Goal: Task Accomplishment & Management: Manage account settings

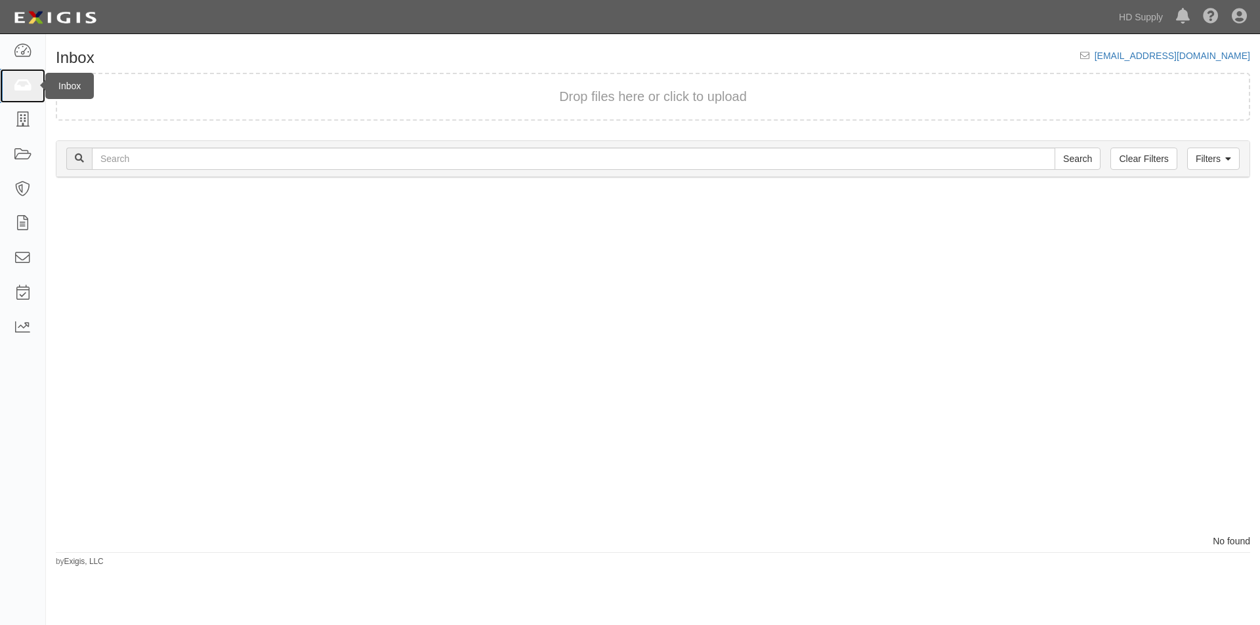
click at [30, 90] on icon at bounding box center [22, 86] width 18 height 15
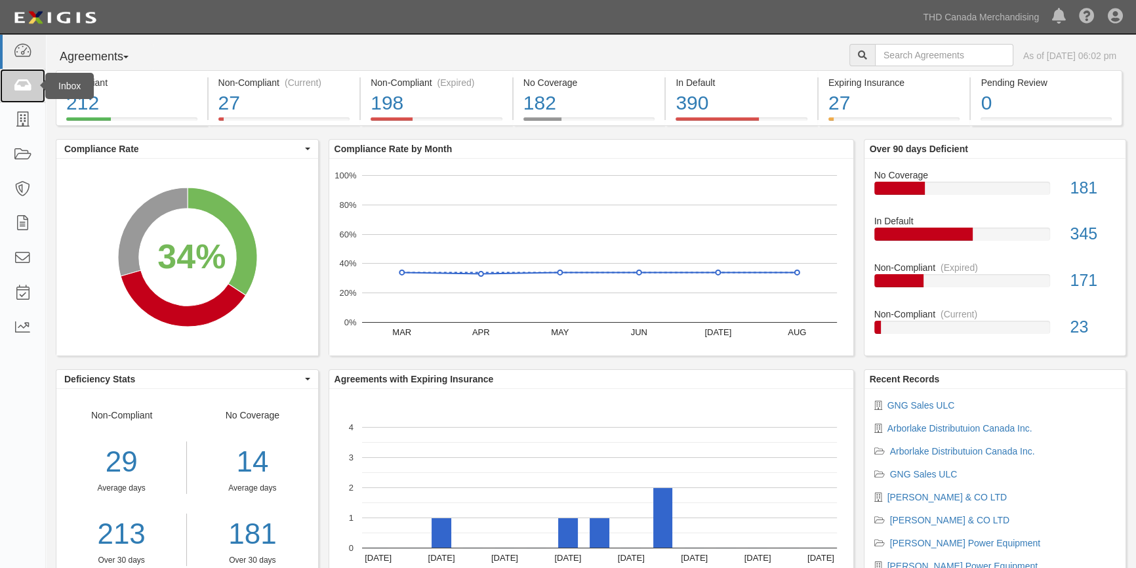
click at [23, 85] on icon at bounding box center [22, 86] width 18 height 15
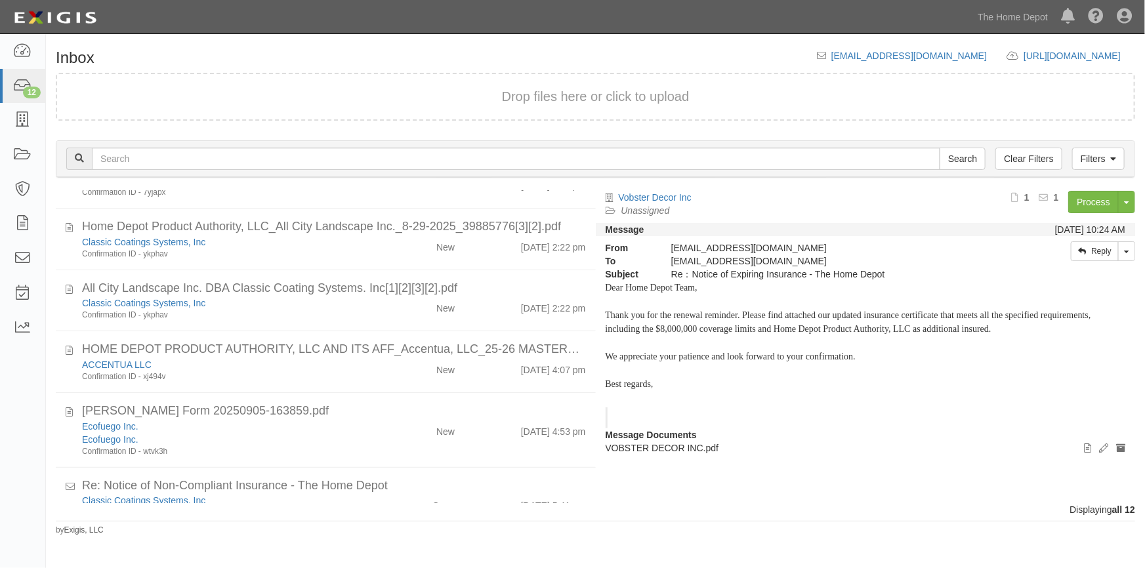
scroll to position [508, 0]
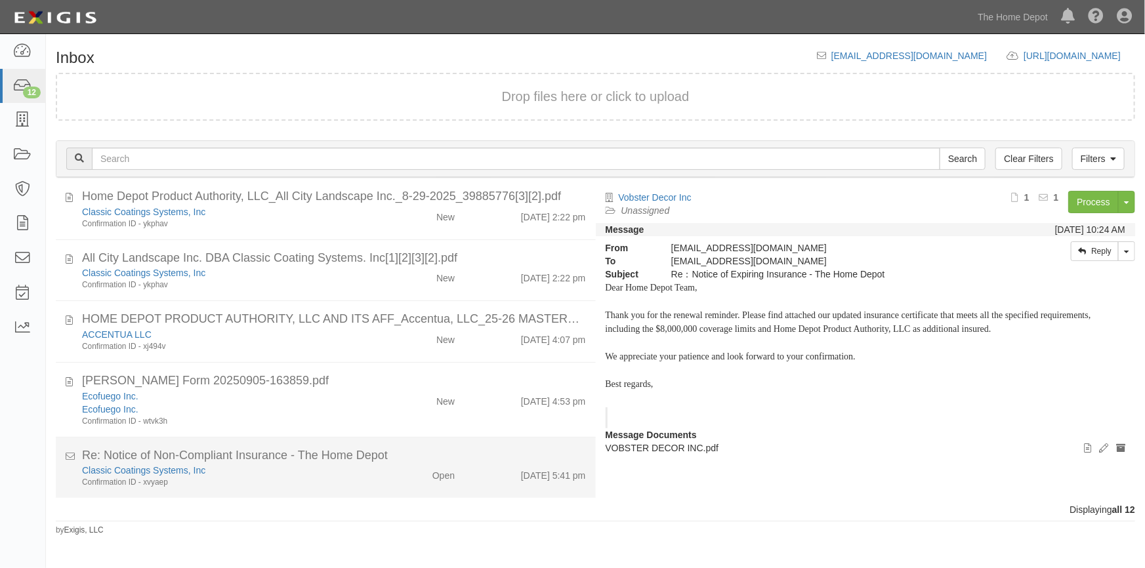
click at [295, 479] on div "Confirmation ID - xvyaep" at bounding box center [224, 482] width 285 height 11
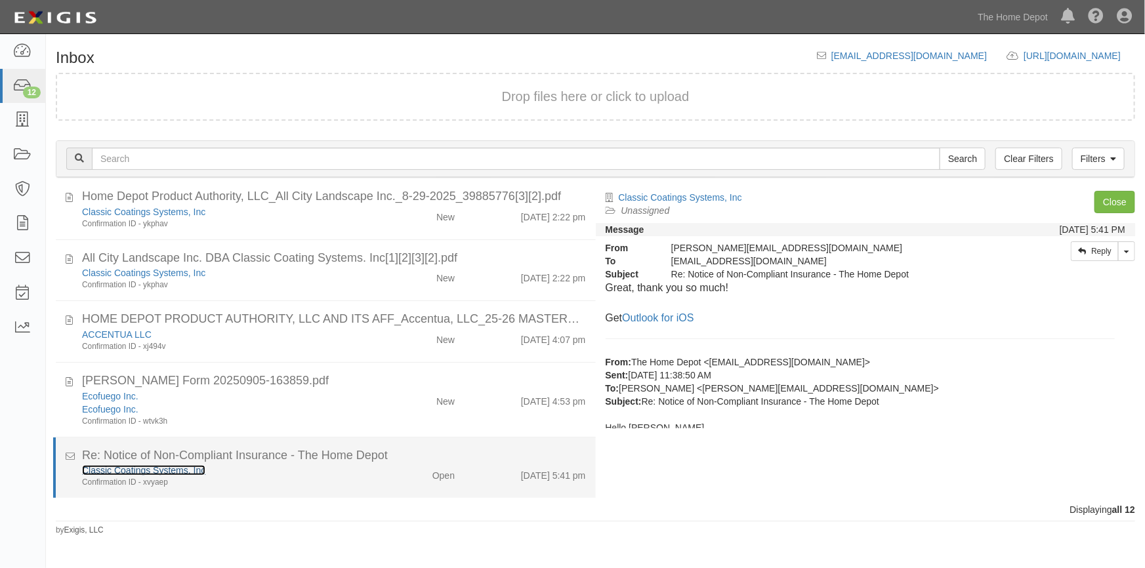
click at [149, 466] on link "Classic Coatings Systems, Inc" at bounding box center [143, 470] width 123 height 10
click at [395, 472] on div "Open" at bounding box center [420, 473] width 87 height 18
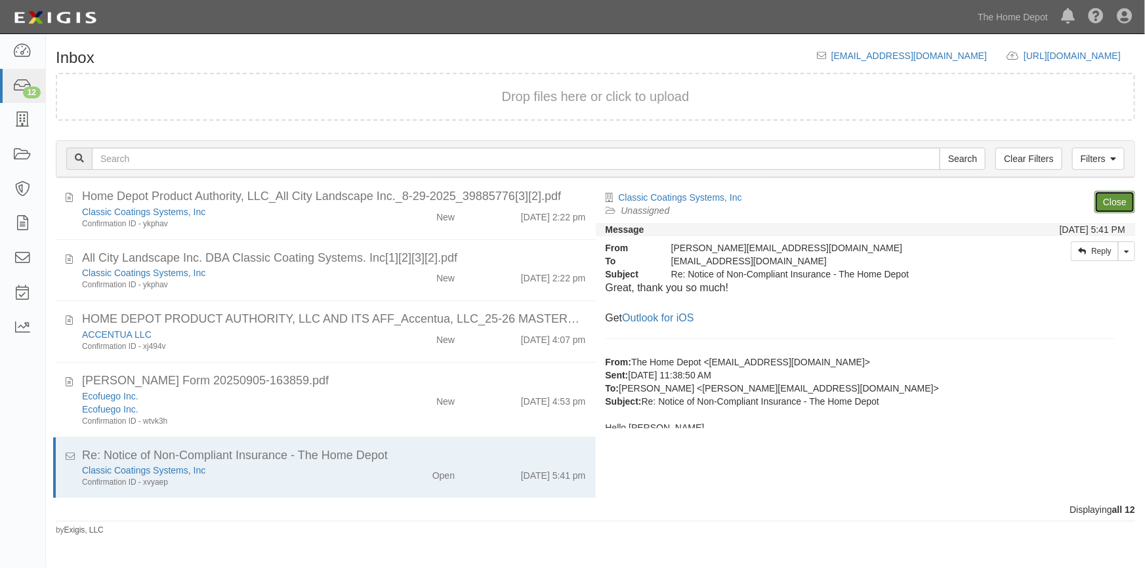
click at [1108, 196] on link "Close" at bounding box center [1114, 202] width 41 height 22
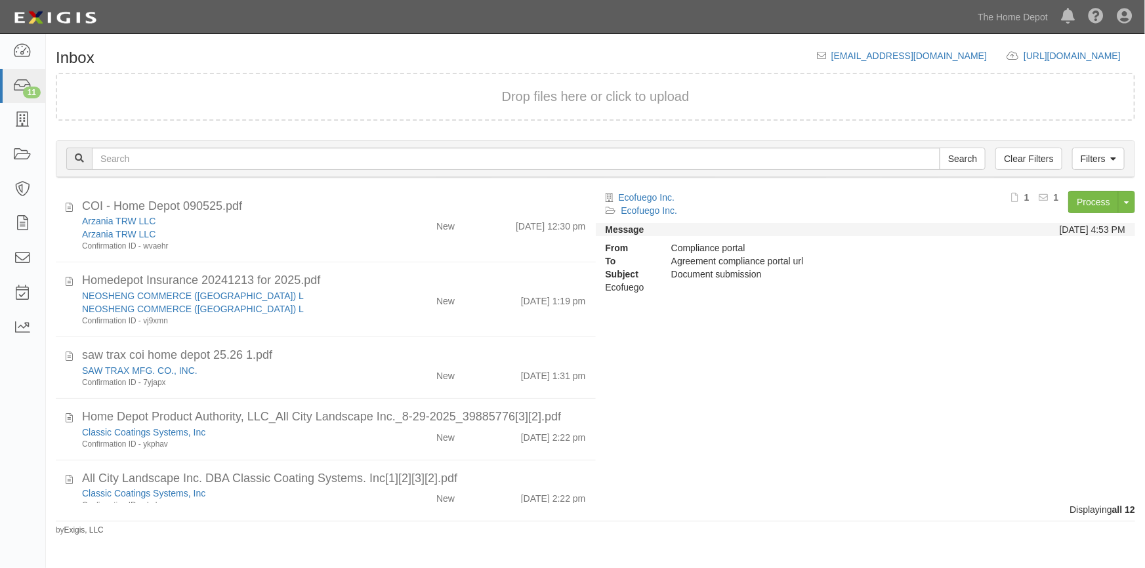
scroll to position [447, 0]
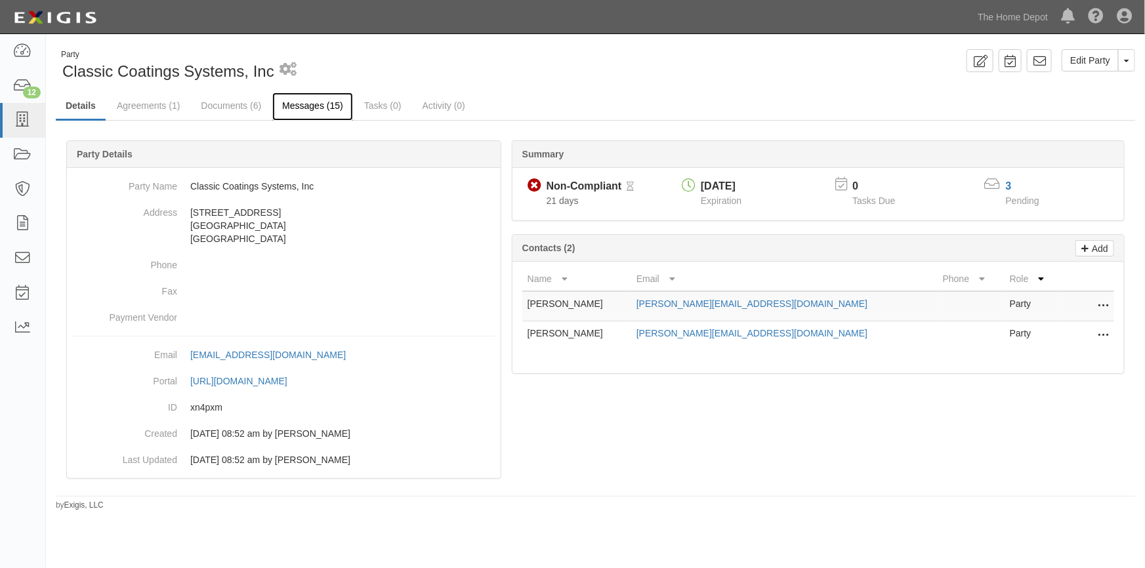
click at [322, 107] on link "Messages (15)" at bounding box center [312, 107] width 81 height 28
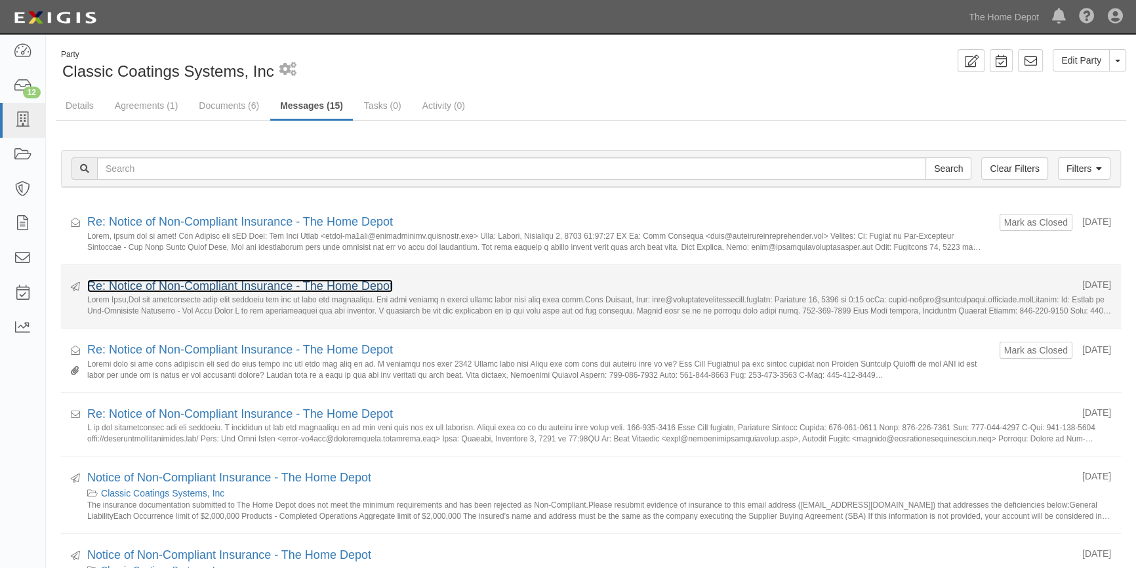
click at [239, 285] on link "Re: Notice of Non-Compliant Insurance - The Home Depot" at bounding box center [240, 286] width 306 height 13
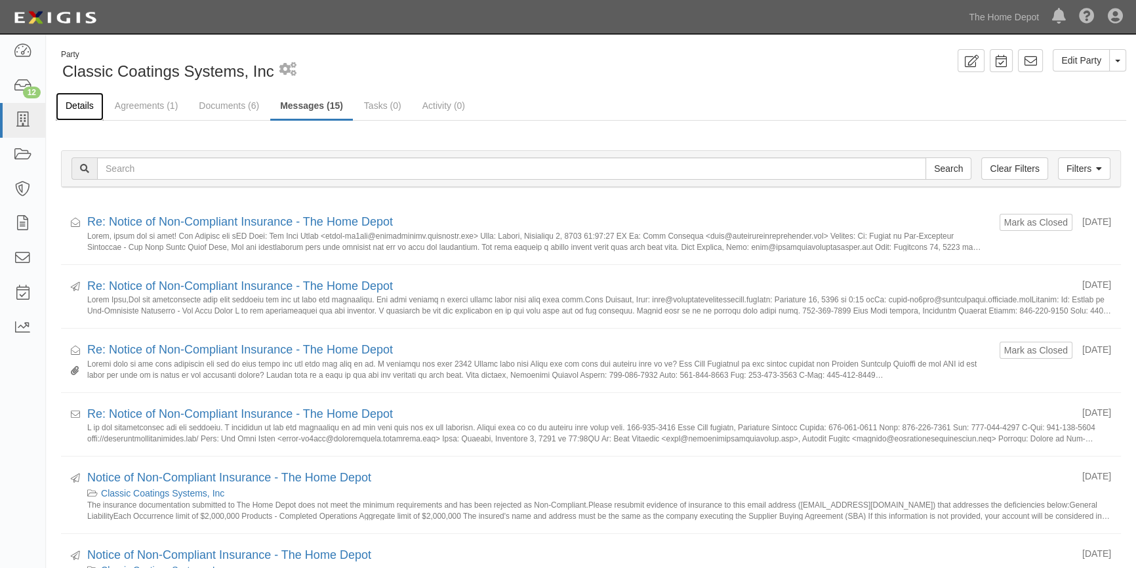
click at [91, 104] on link "Details" at bounding box center [80, 107] width 48 height 28
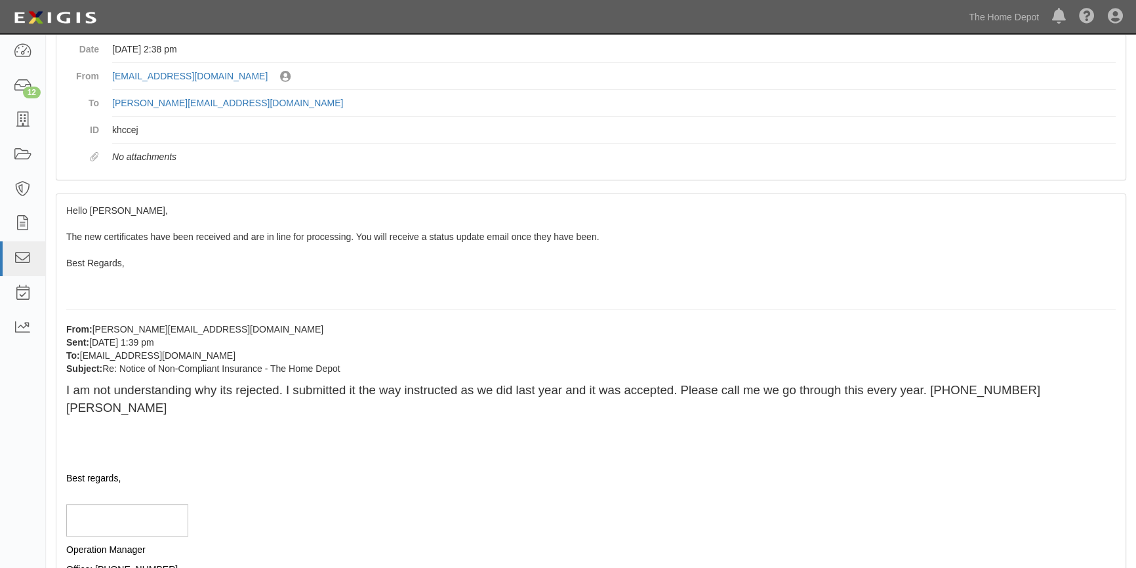
scroll to position [77, 0]
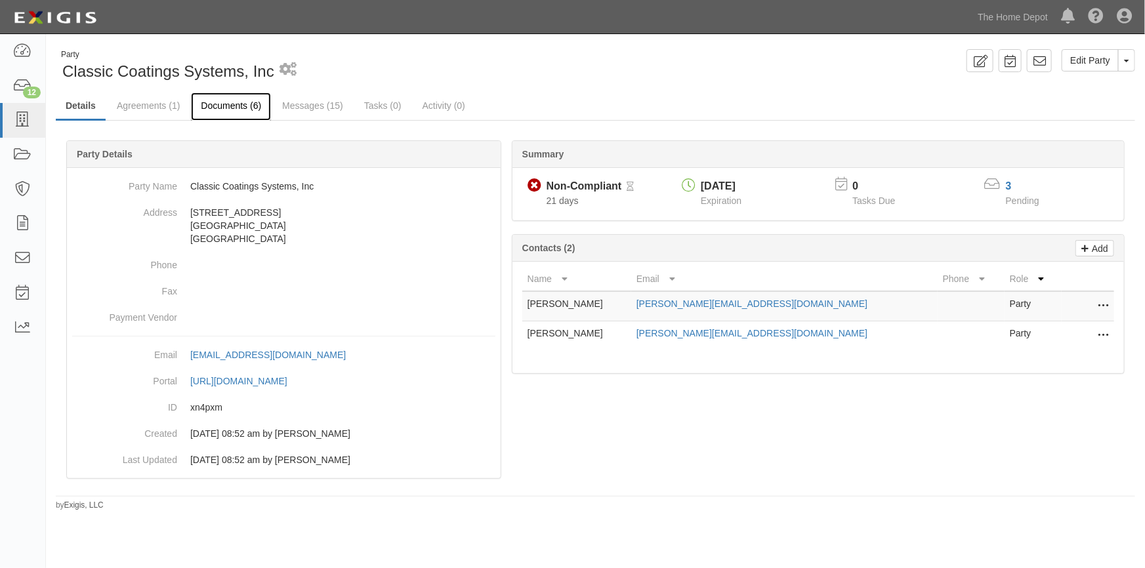
click at [238, 103] on link "Documents (6)" at bounding box center [231, 107] width 80 height 28
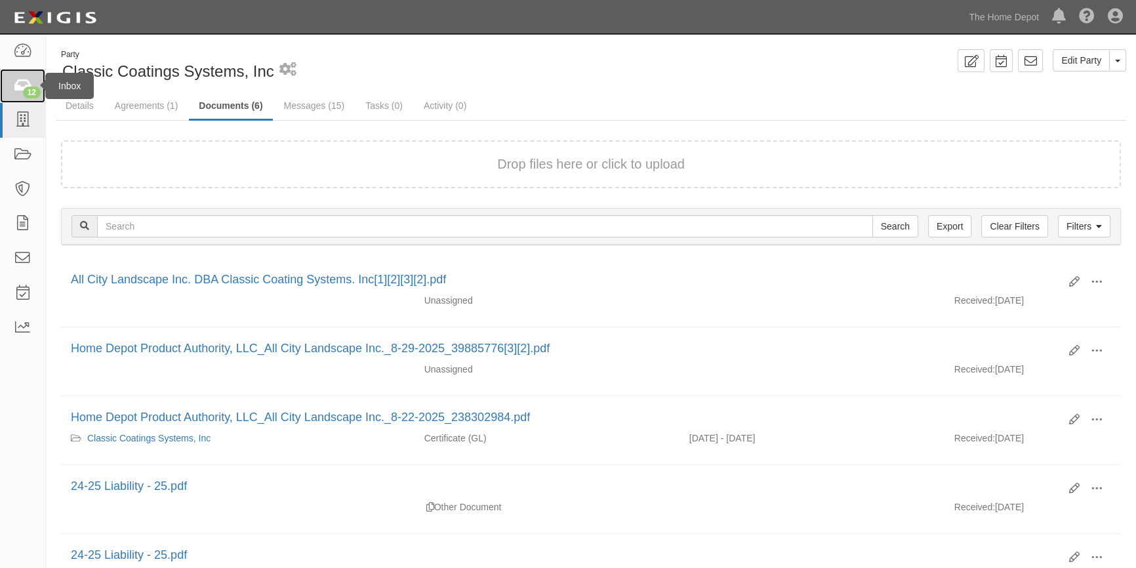
click at [31, 94] on div "12" at bounding box center [32, 93] width 18 height 12
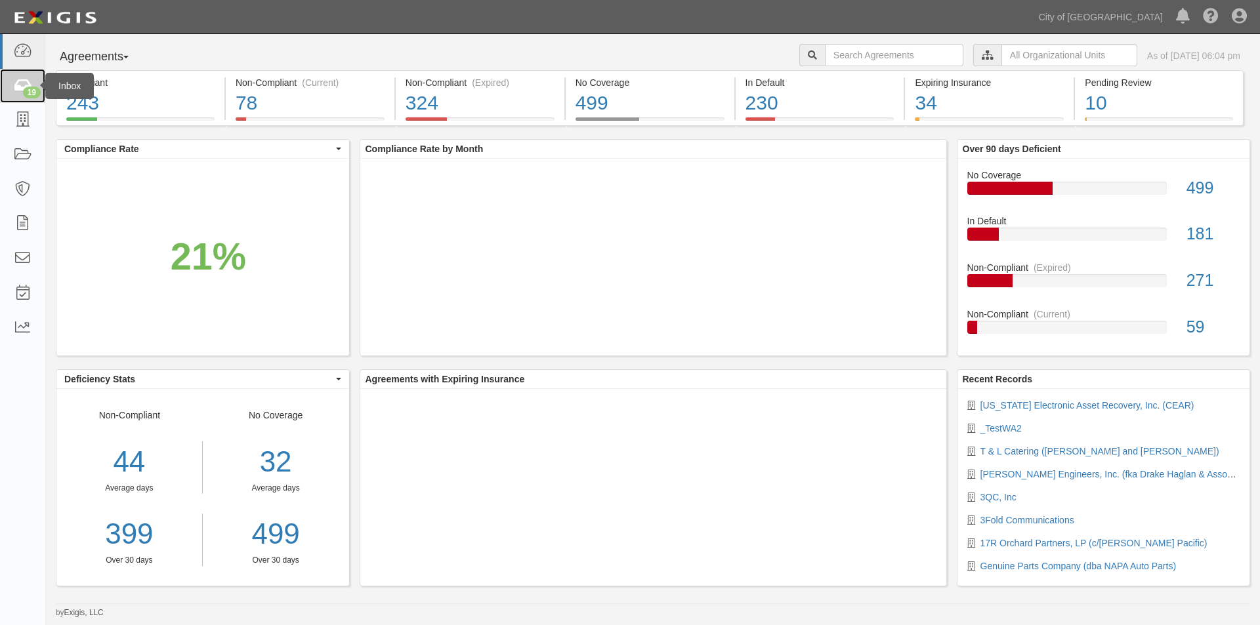
click at [22, 93] on icon at bounding box center [22, 86] width 18 height 15
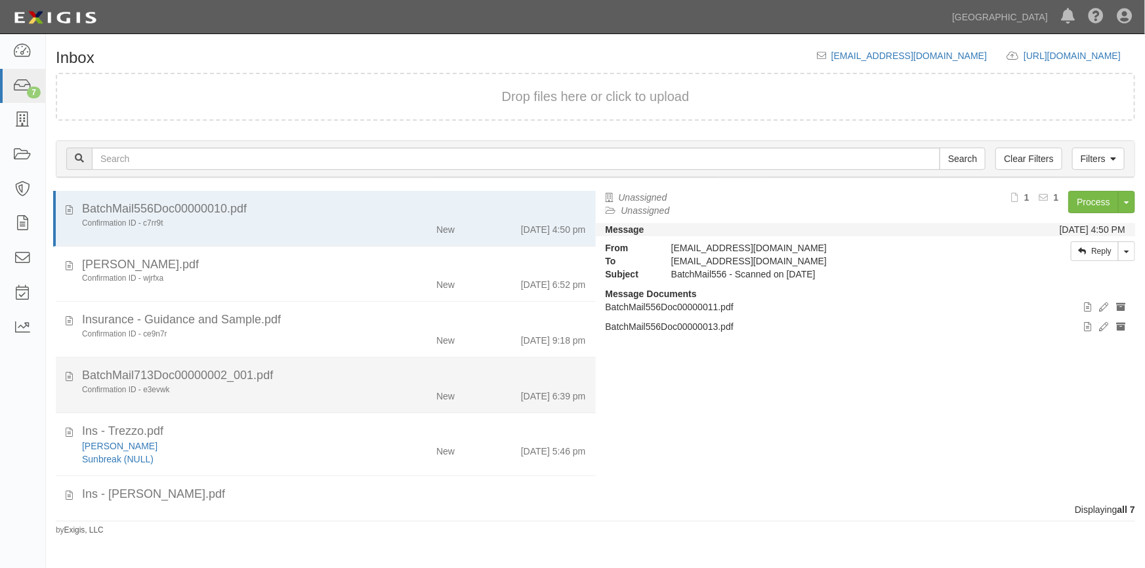
scroll to position [105, 0]
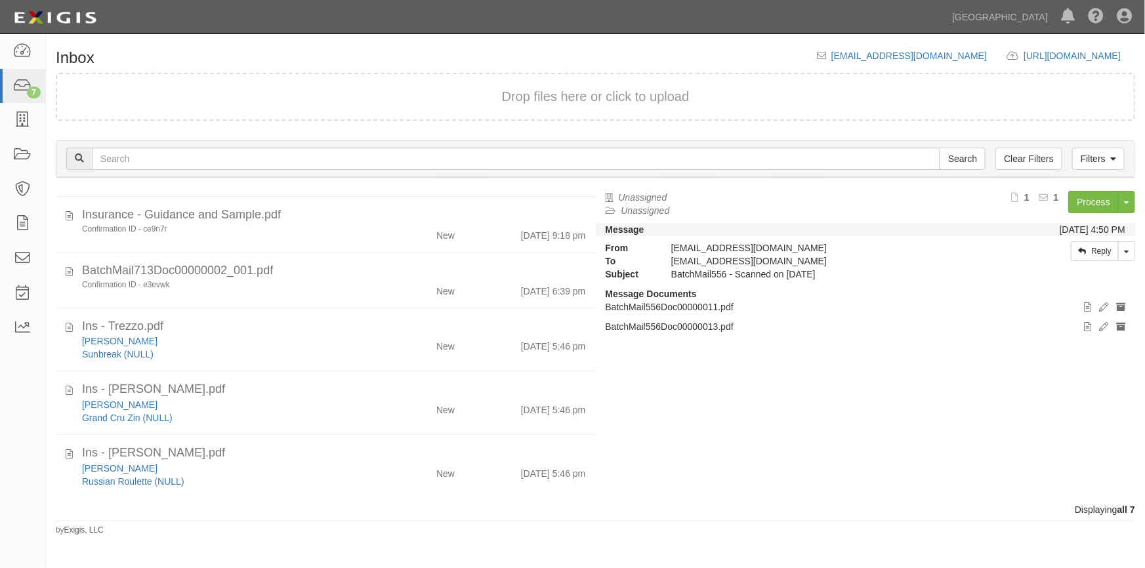
click at [444, 525] on div "Inbox inbox@sbh.complianz.com https://complianz.com/organizations/sbh/portal/ne…" at bounding box center [595, 292] width 1099 height 487
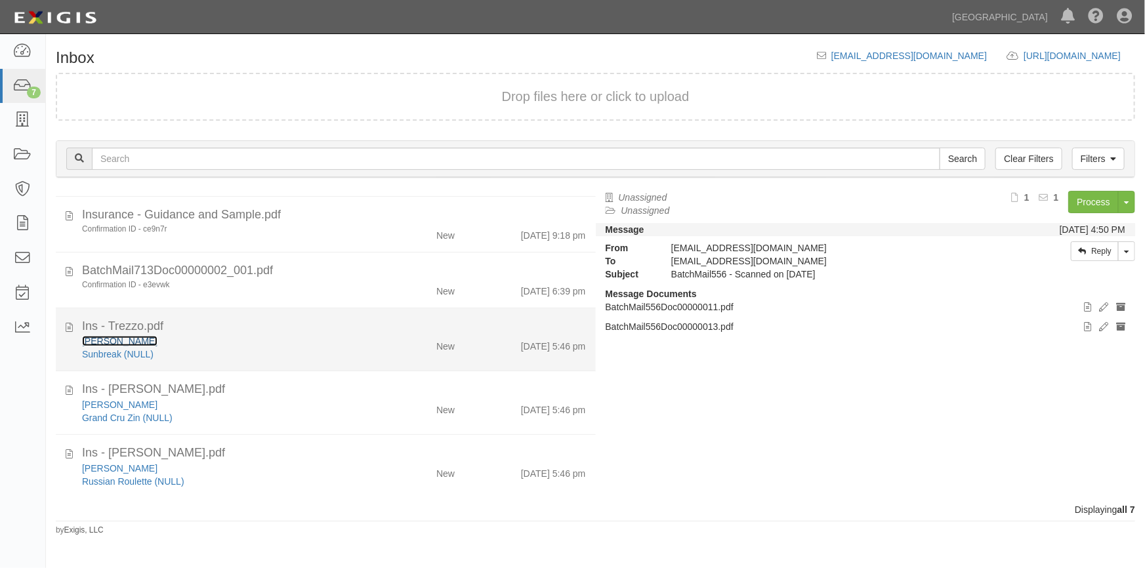
click at [99, 342] on link "[PERSON_NAME]" at bounding box center [119, 341] width 75 height 10
click at [240, 355] on div "Sunbreak (NULL)" at bounding box center [224, 354] width 285 height 13
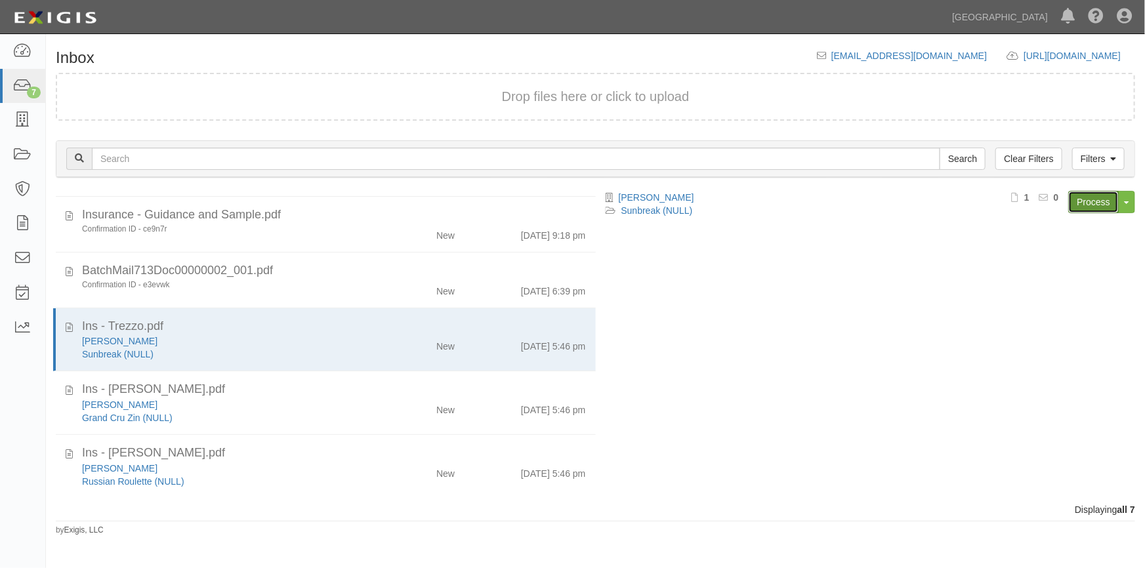
click at [1083, 210] on link "Process" at bounding box center [1093, 202] width 51 height 22
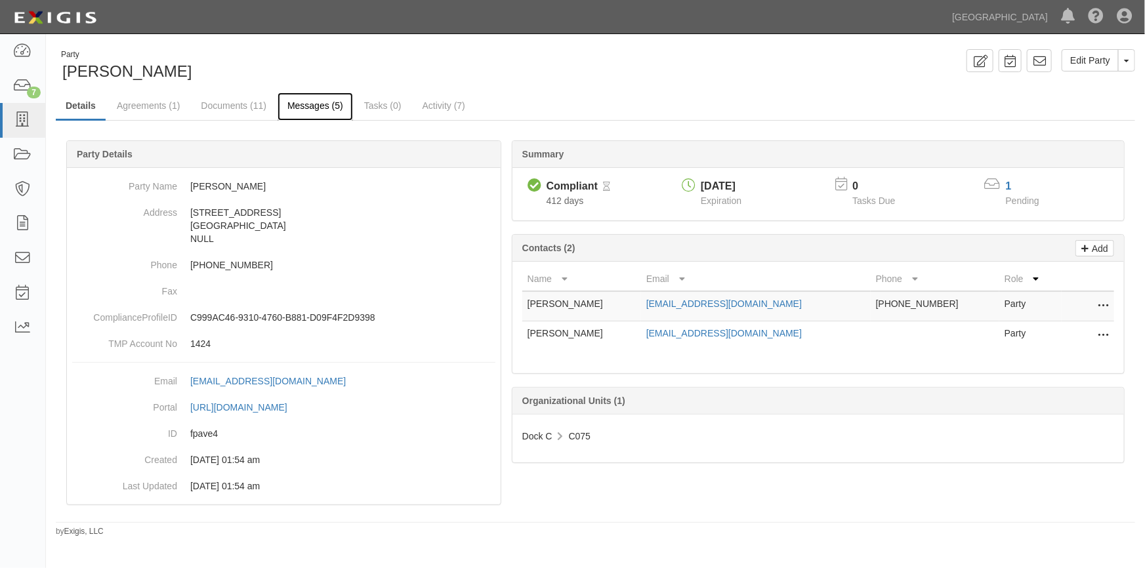
click at [303, 106] on link "Messages (5)" at bounding box center [315, 107] width 75 height 28
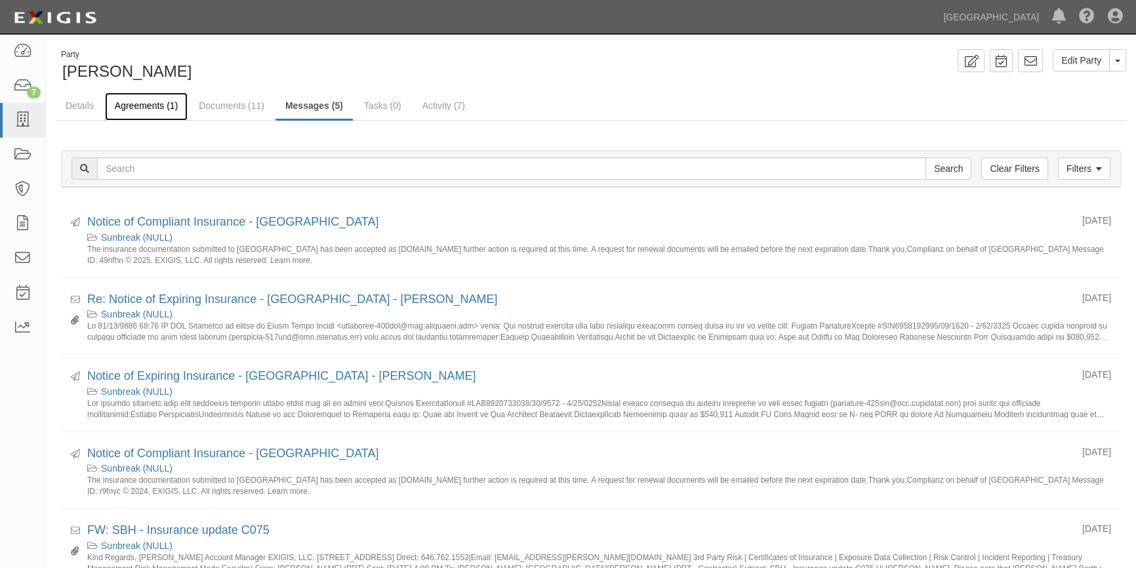
click at [150, 107] on link "Agreements (1)" at bounding box center [146, 107] width 83 height 28
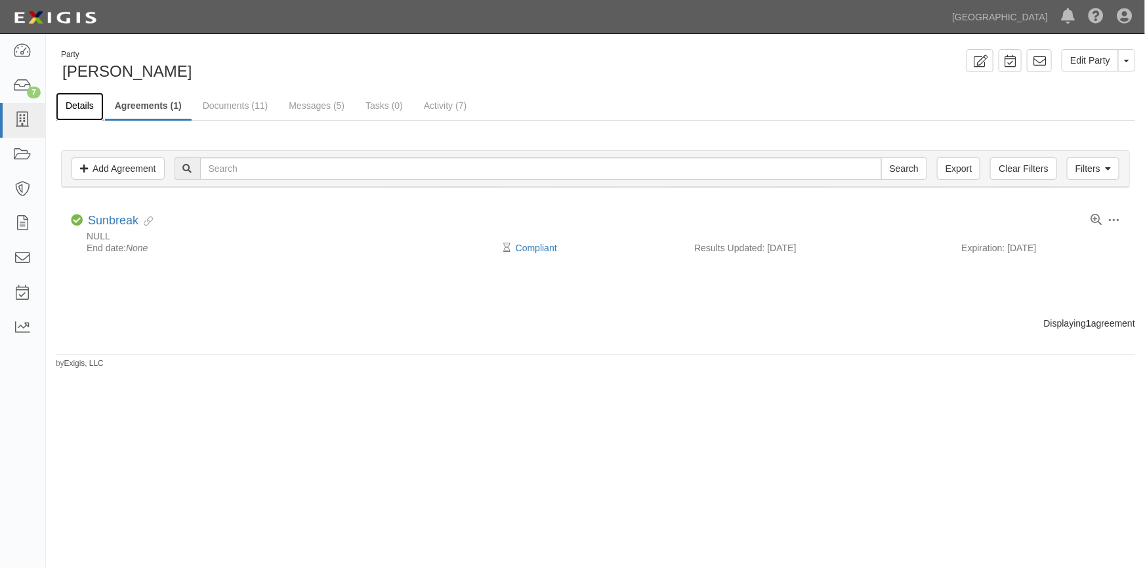
click at [85, 110] on link "Details" at bounding box center [80, 107] width 48 height 28
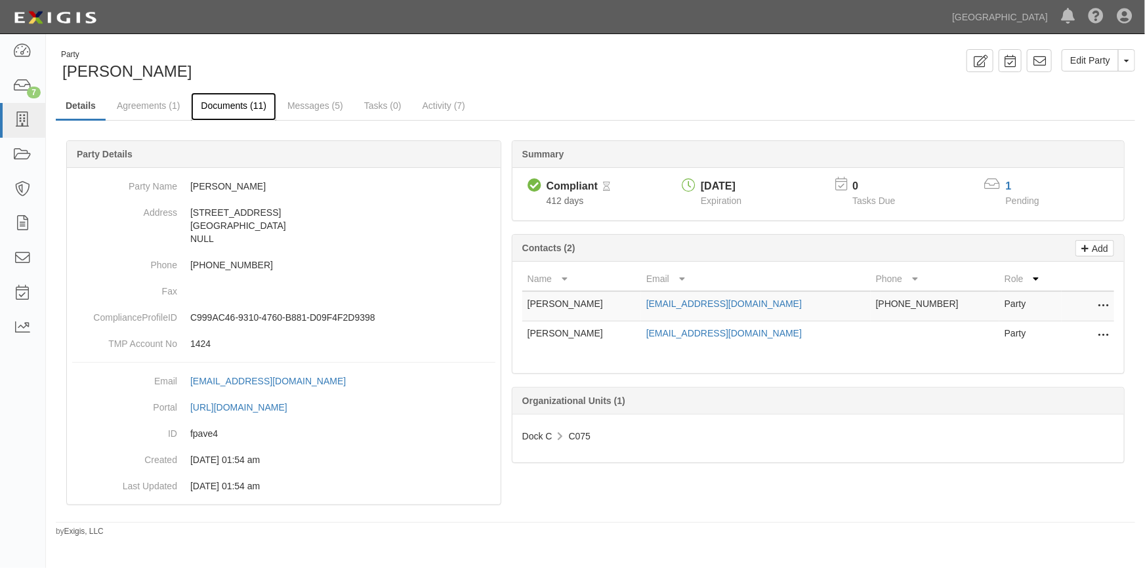
click at [218, 107] on link "Documents (11)" at bounding box center [233, 107] width 85 height 28
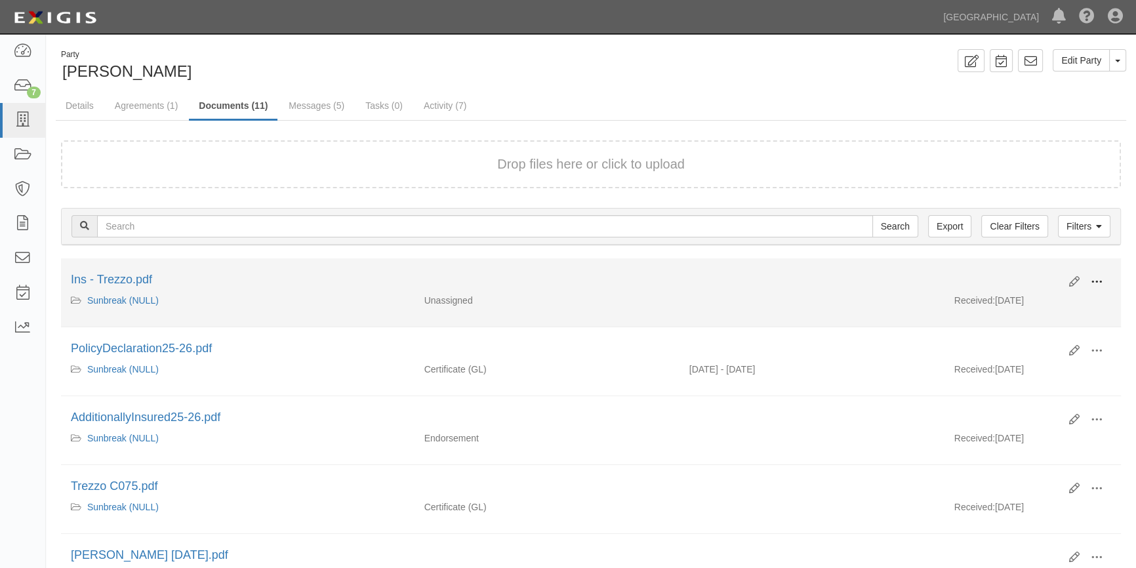
click at [1096, 281] on span at bounding box center [1097, 282] width 12 height 12
click at [1003, 306] on link "View" at bounding box center [1034, 301] width 104 height 24
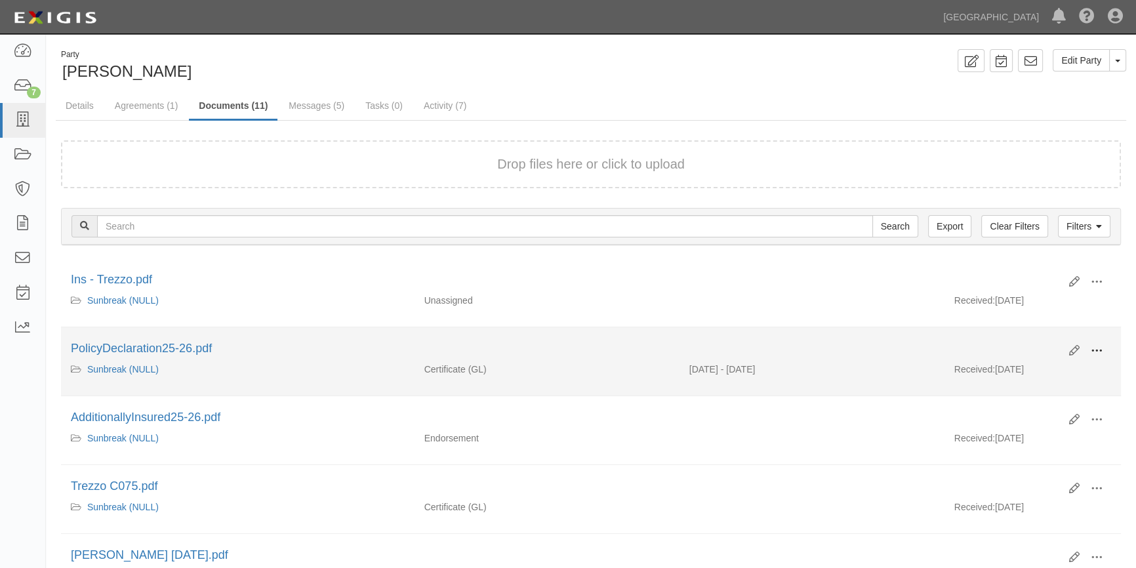
click at [1091, 348] on span at bounding box center [1097, 351] width 12 height 12
click at [1030, 369] on link "View" at bounding box center [1034, 370] width 104 height 24
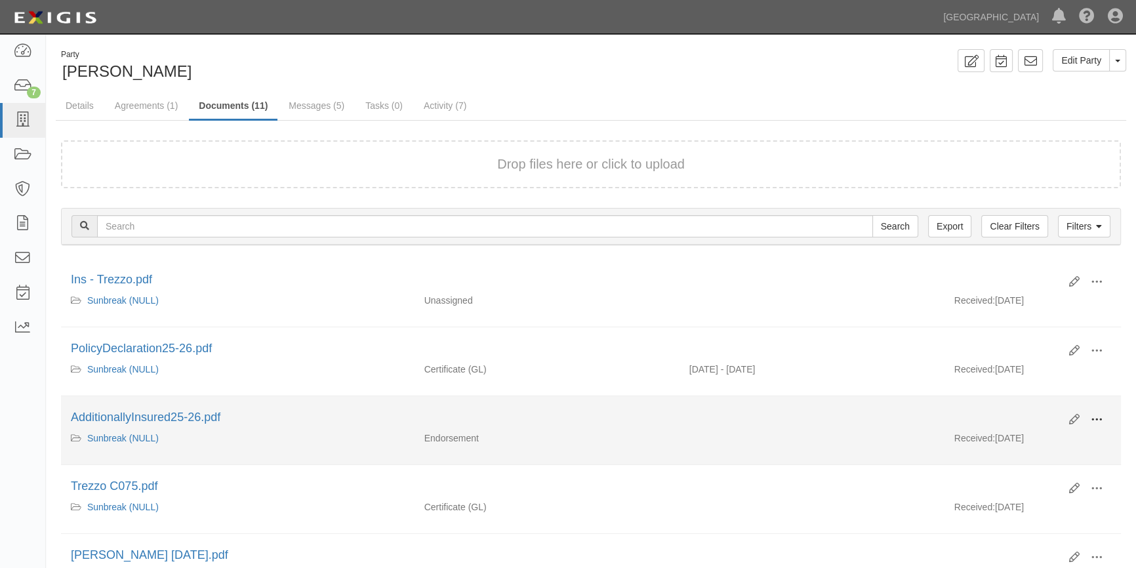
click at [1096, 419] on span at bounding box center [1097, 420] width 12 height 12
click at [1006, 439] on link "View" at bounding box center [1034, 439] width 104 height 24
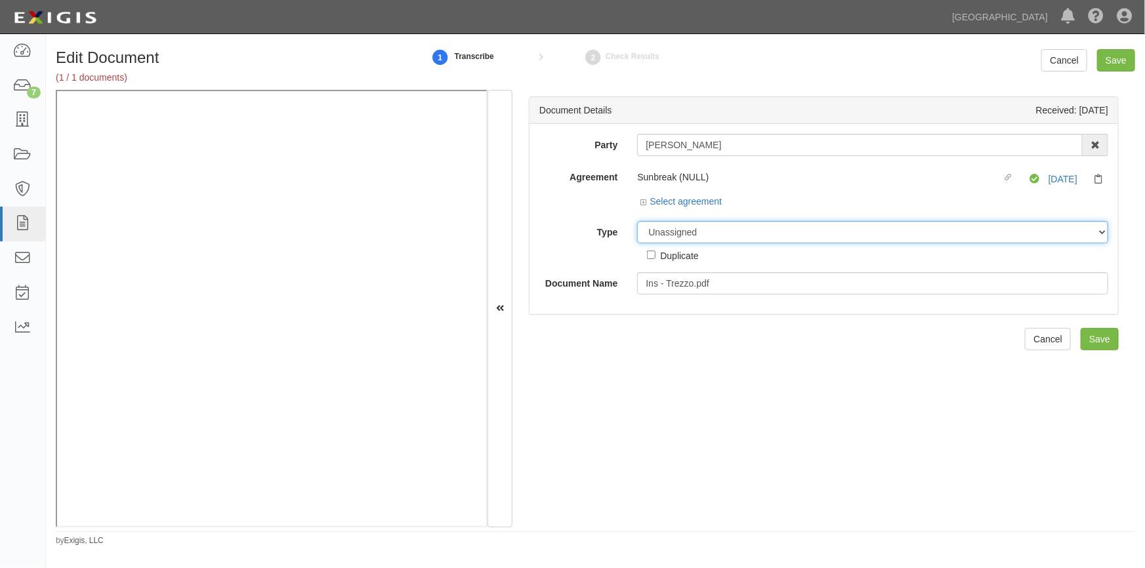
click at [743, 233] on select "Unassigned Binder Cancellation Notice Certificate Contract Endorsement Insuranc…" at bounding box center [872, 232] width 471 height 22
select select "OtherDetail"
click at [637, 221] on select "Unassigned Binder Cancellation Notice Certificate Contract Endorsement Insuranc…" at bounding box center [872, 232] width 471 height 22
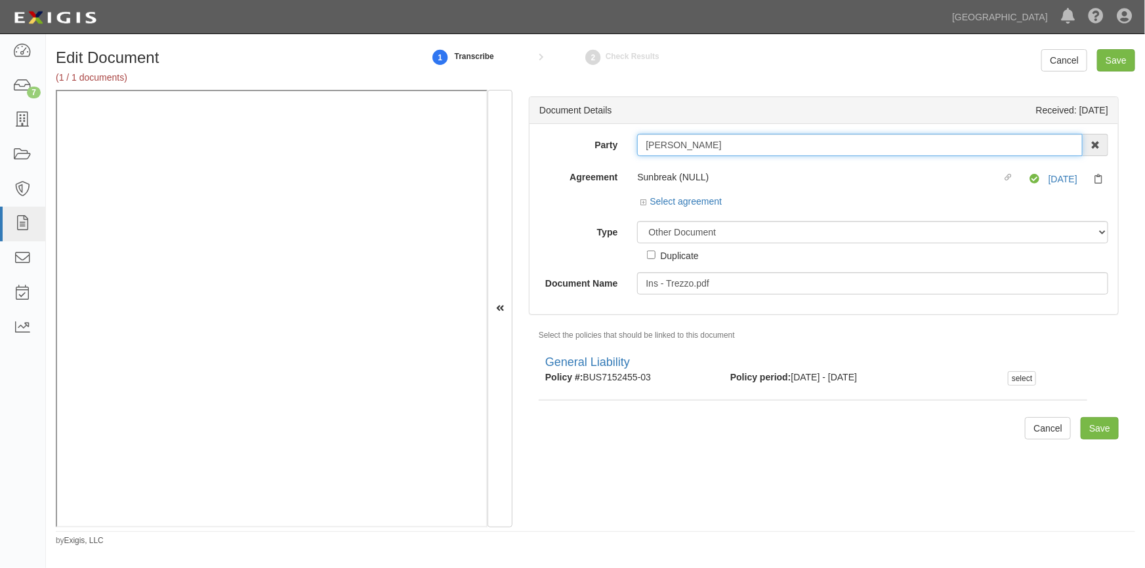
drag, startPoint x: 700, startPoint y: 148, endPoint x: 622, endPoint y: 150, distance: 78.1
click at [622, 150] on div "Party Jim Trezzo AAA Hull Diving, Alon Altman Aaron Busalacchi Aaron Graham Aar…" at bounding box center [823, 145] width 589 height 22
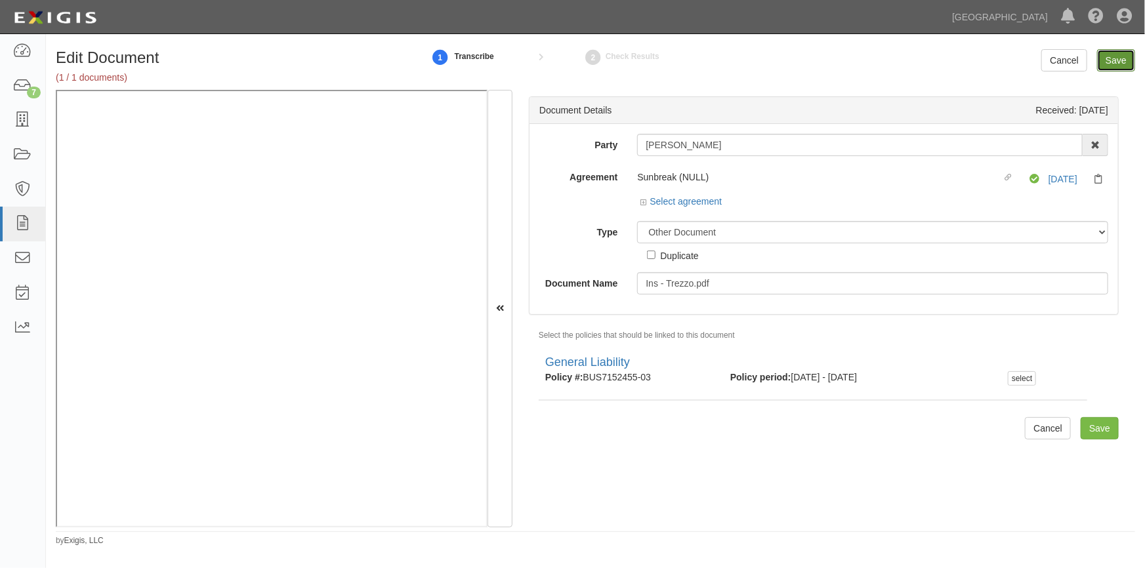
click at [1117, 58] on input "Save" at bounding box center [1116, 60] width 38 height 22
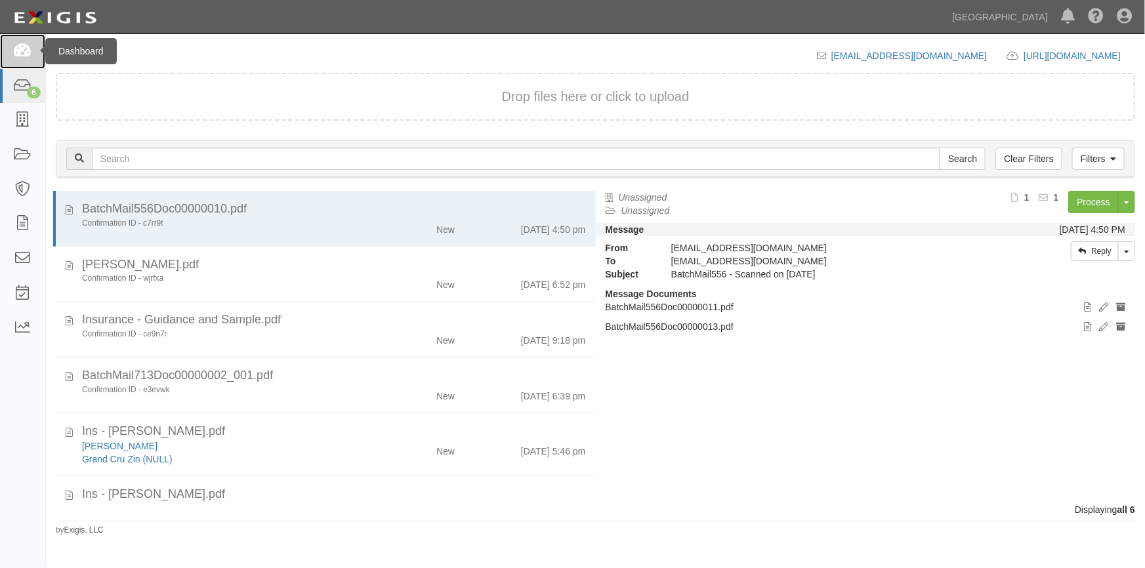
click at [26, 60] on link at bounding box center [22, 51] width 45 height 35
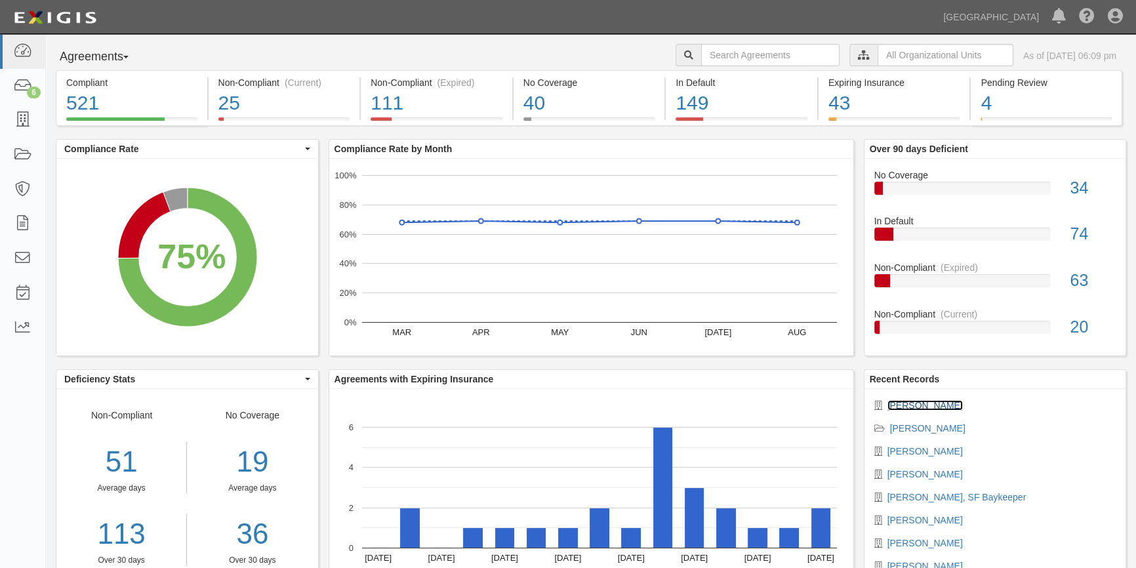
click at [905, 405] on link "[PERSON_NAME]" at bounding box center [925, 405] width 75 height 10
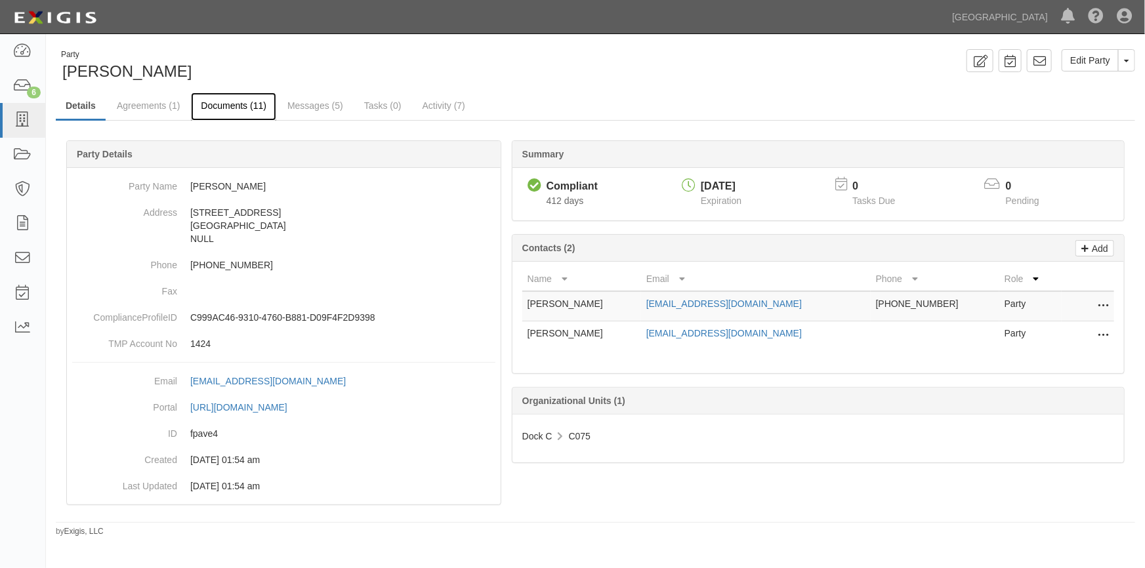
click at [218, 103] on link "Documents (11)" at bounding box center [233, 107] width 85 height 28
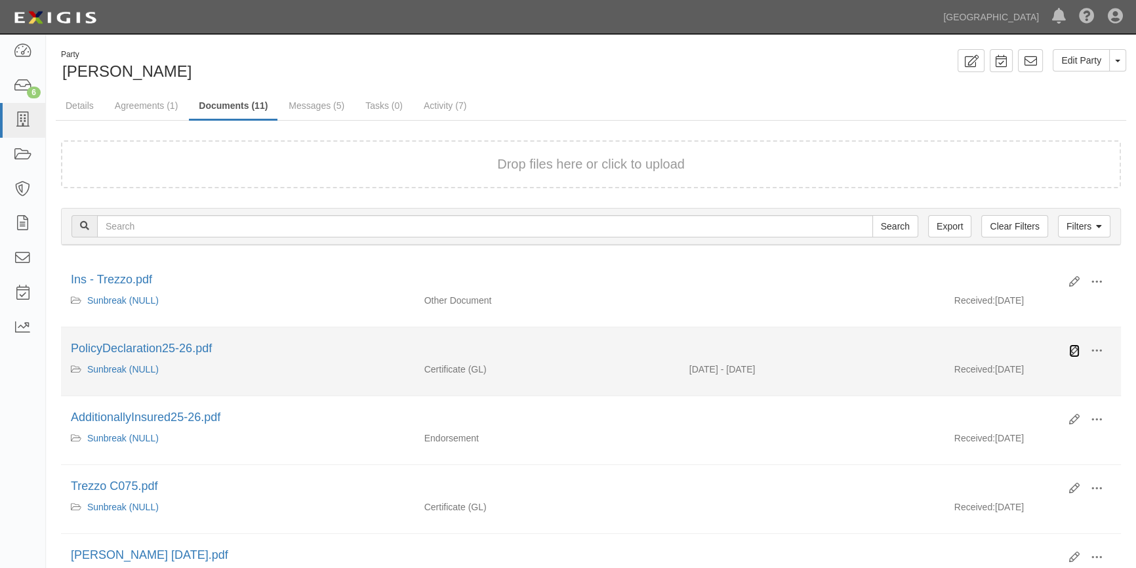
click at [1075, 351] on icon at bounding box center [1074, 351] width 10 height 10
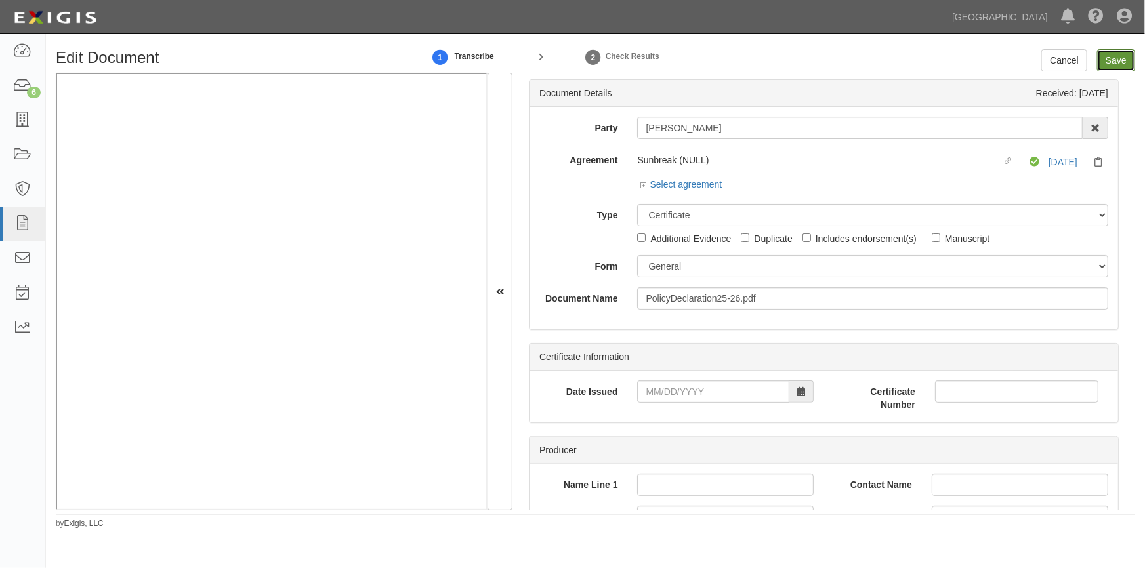
click at [1108, 65] on input "Save" at bounding box center [1116, 60] width 38 height 22
type input "500000"
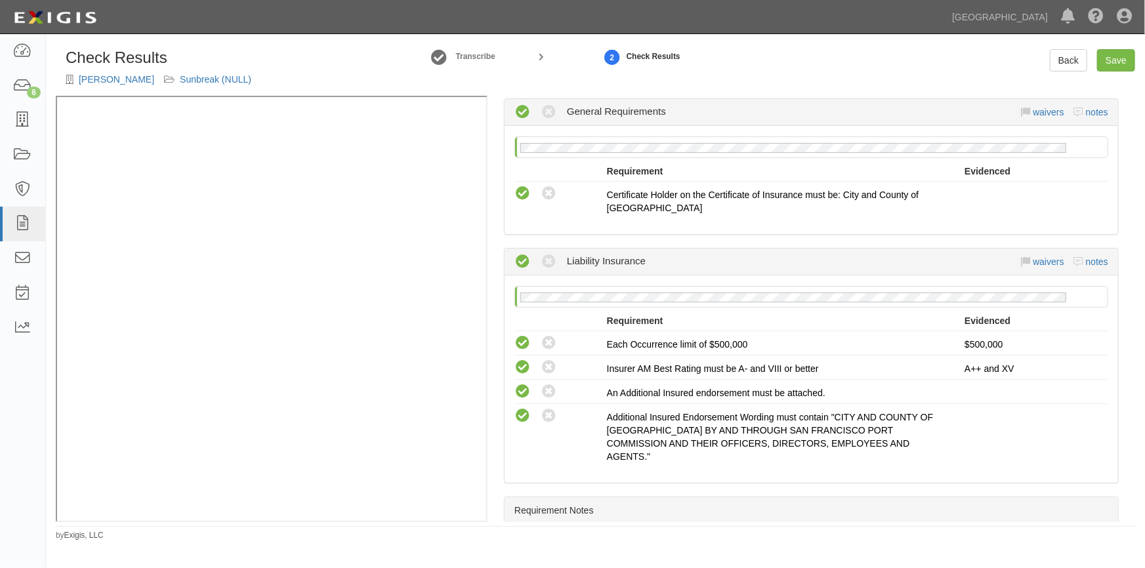
scroll to position [177, 0]
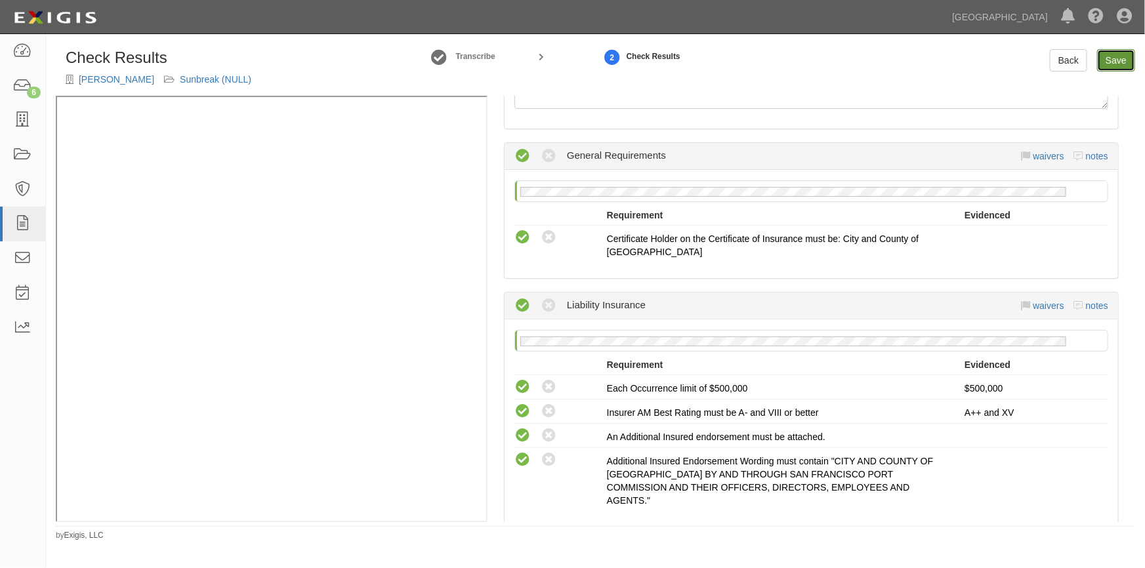
click at [1123, 59] on link "Save" at bounding box center [1116, 60] width 38 height 22
radio input "true"
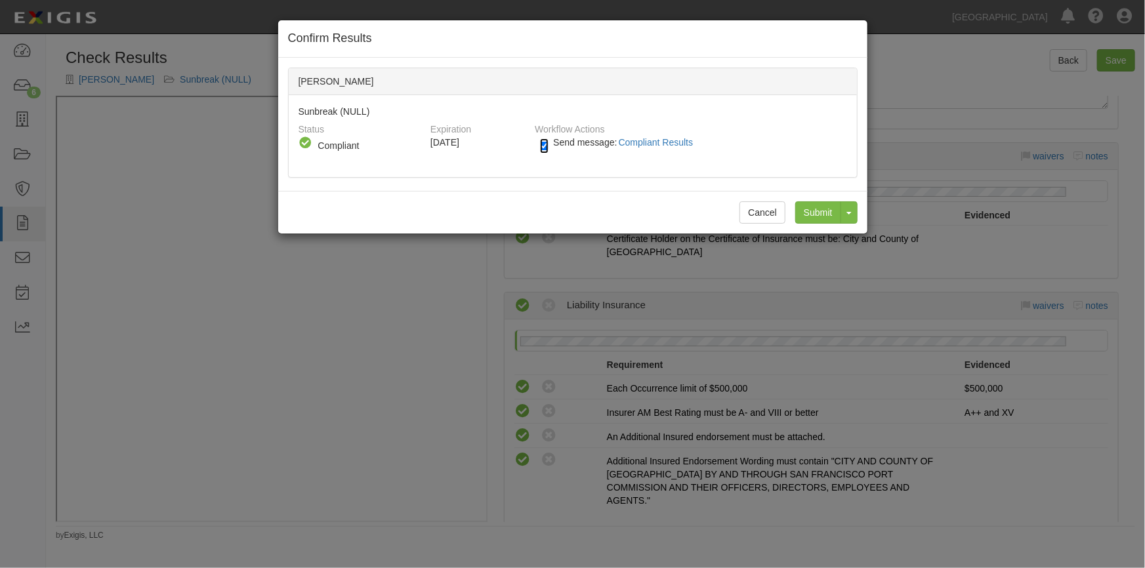
click at [542, 148] on input "Send message: Compliant Results" at bounding box center [544, 145] width 9 height 15
checkbox input "false"
click at [819, 210] on input "Submit" at bounding box center [818, 212] width 46 height 22
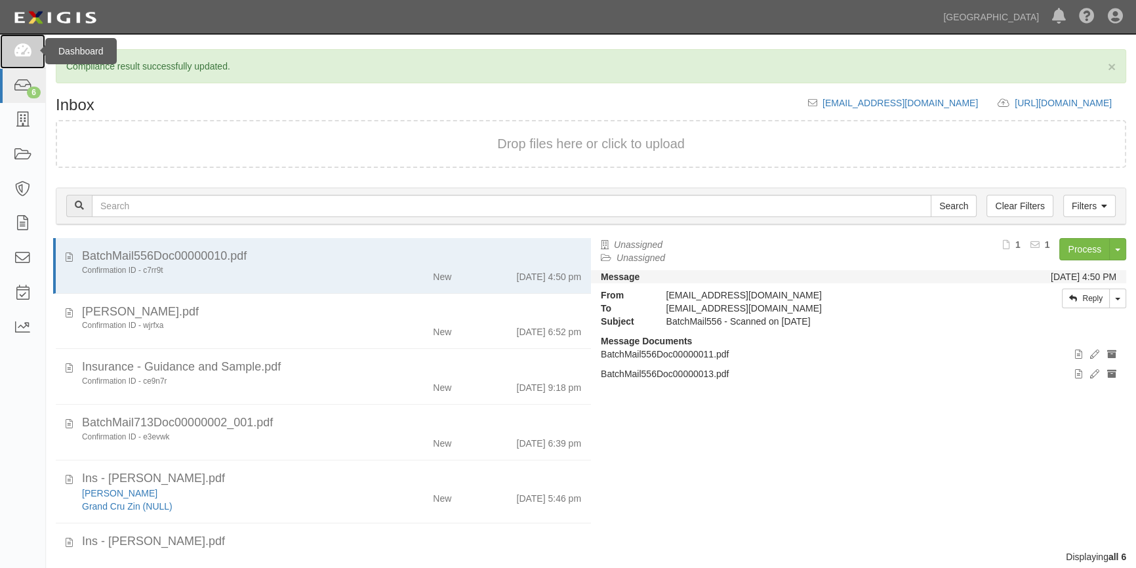
click at [20, 56] on icon at bounding box center [22, 51] width 18 height 15
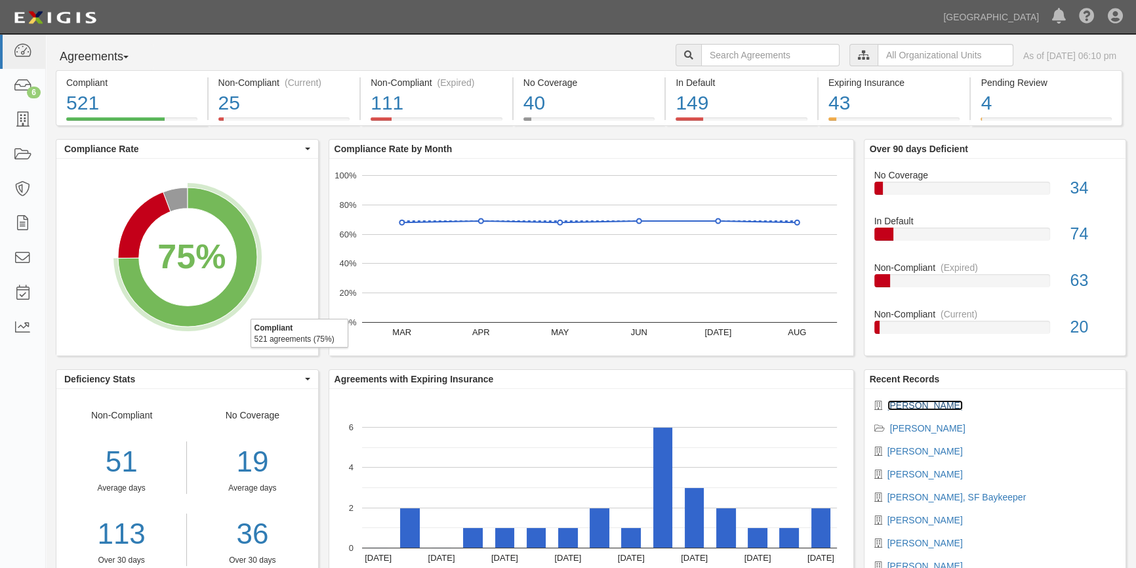
click at [928, 407] on link "Jim Trezzo" at bounding box center [925, 405] width 75 height 10
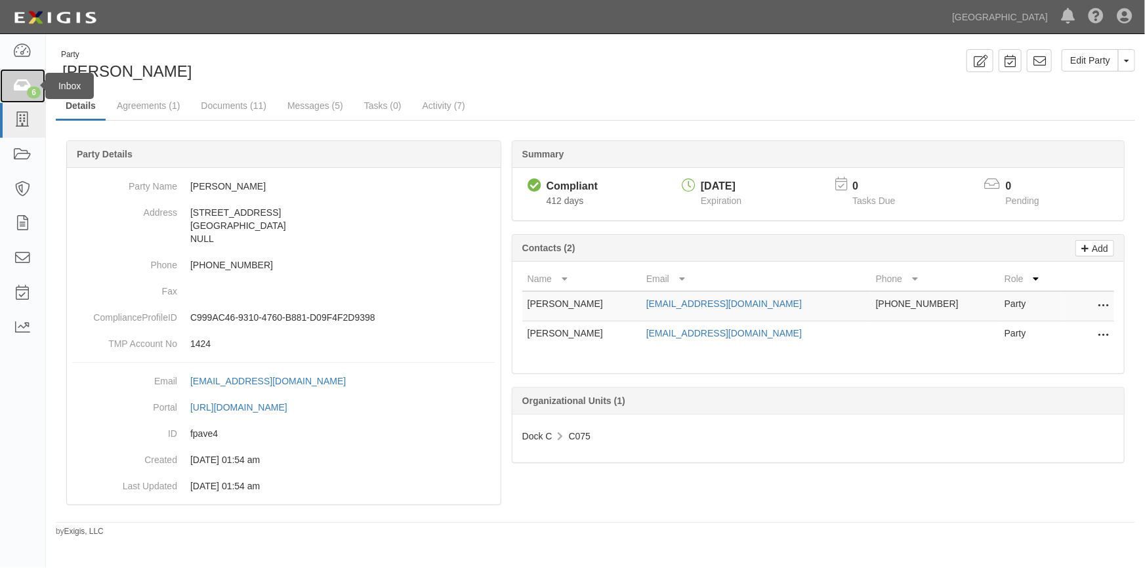
click at [21, 87] on icon at bounding box center [22, 86] width 18 height 15
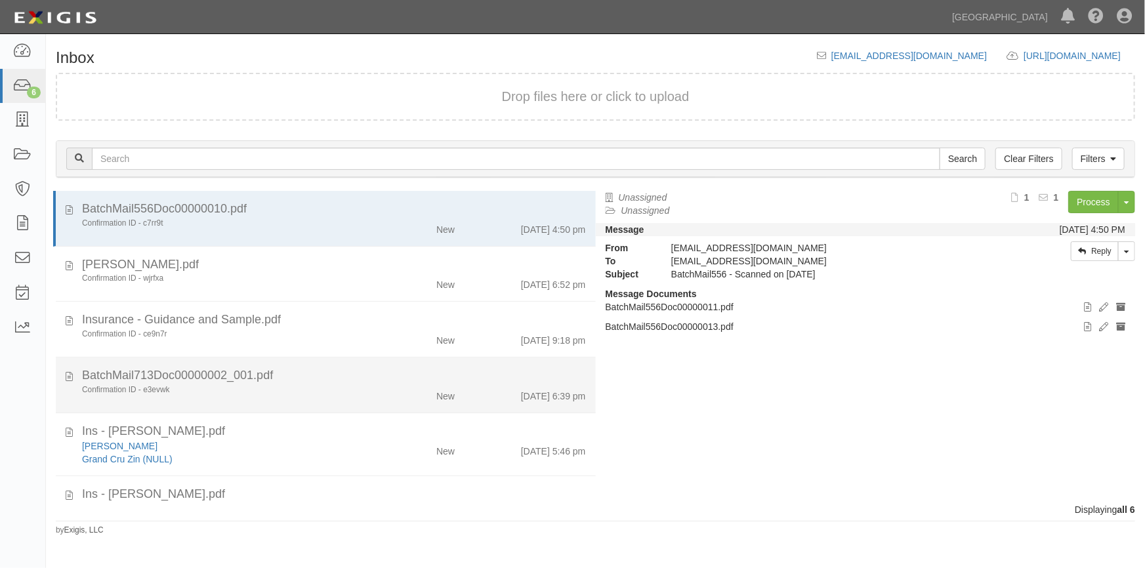
click at [305, 389] on li "BatchMail713Doc00000002_001.pdf Confirmation ID - e3evwk New [DATE] 6:39 pm" at bounding box center [326, 386] width 540 height 56
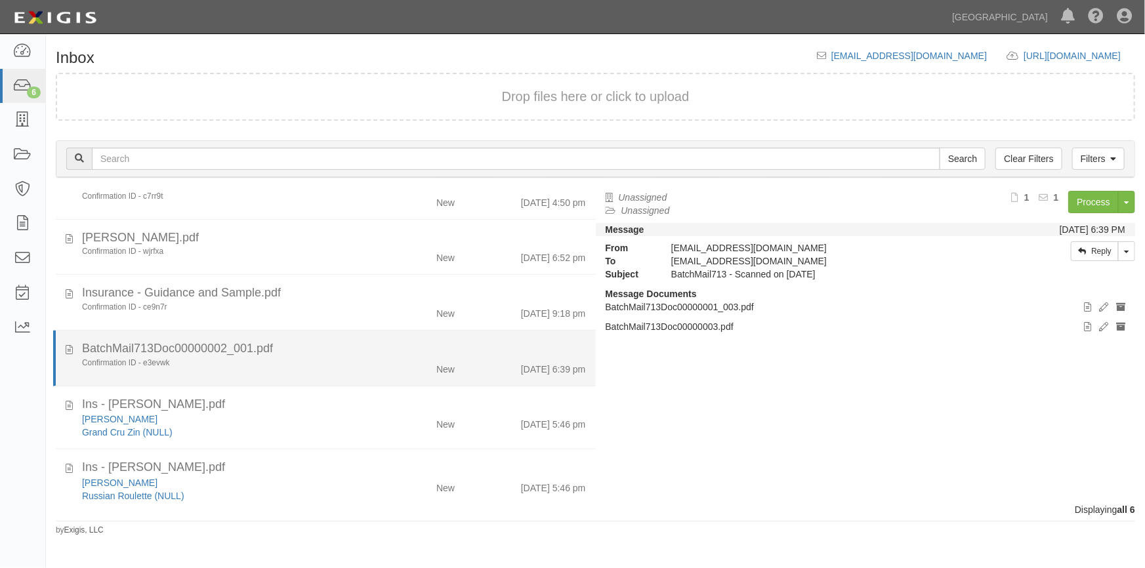
scroll to position [41, 0]
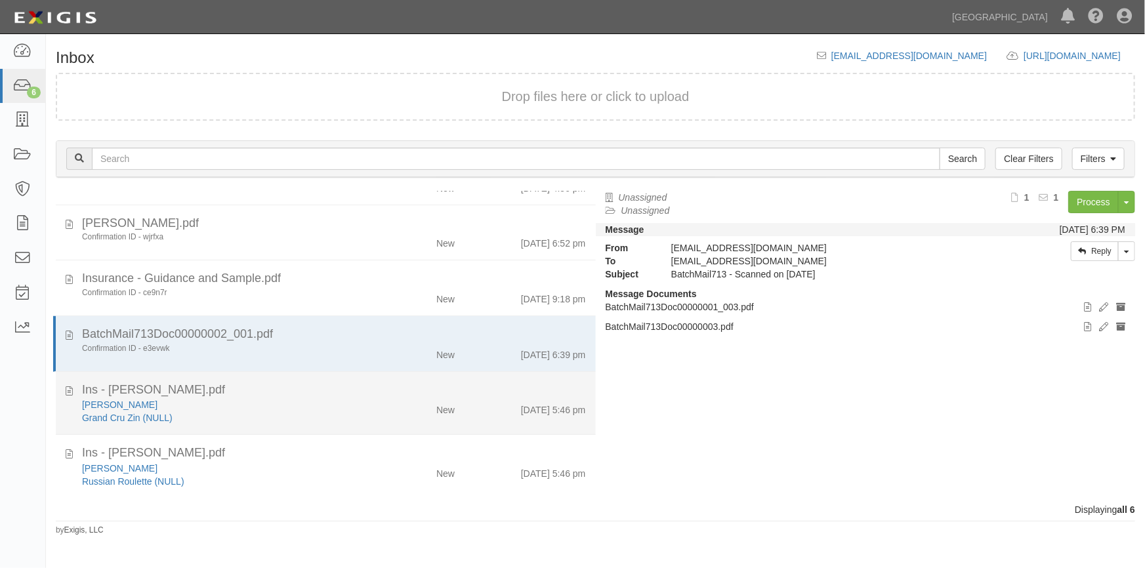
click at [299, 396] on div "Ins - [PERSON_NAME].pdf" at bounding box center [334, 390] width 504 height 17
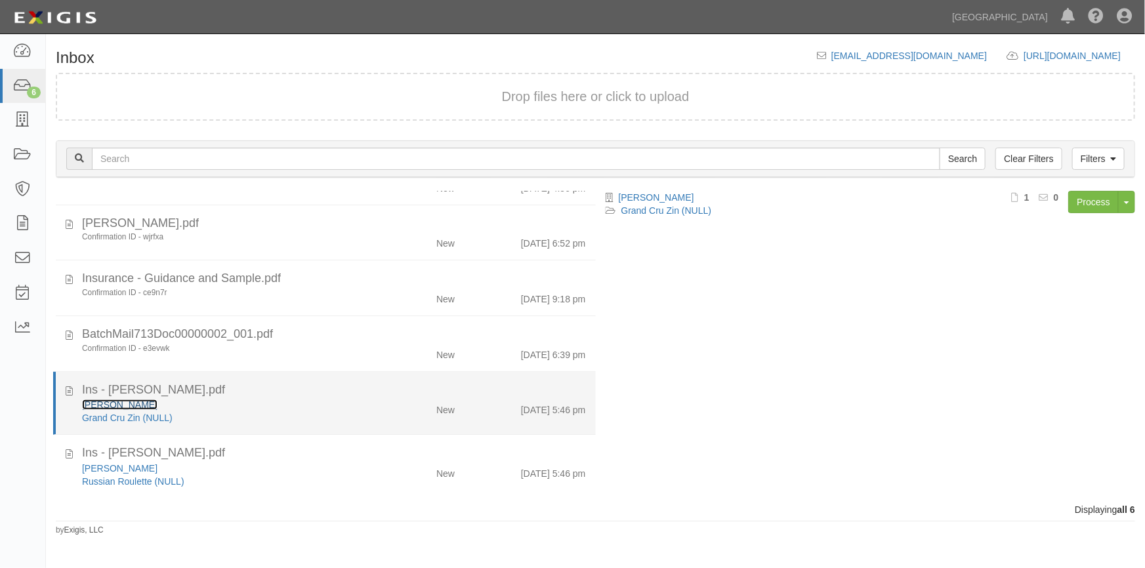
click at [144, 405] on link "[PERSON_NAME]" at bounding box center [119, 405] width 75 height 10
click at [277, 401] on div "[PERSON_NAME]" at bounding box center [224, 404] width 285 height 13
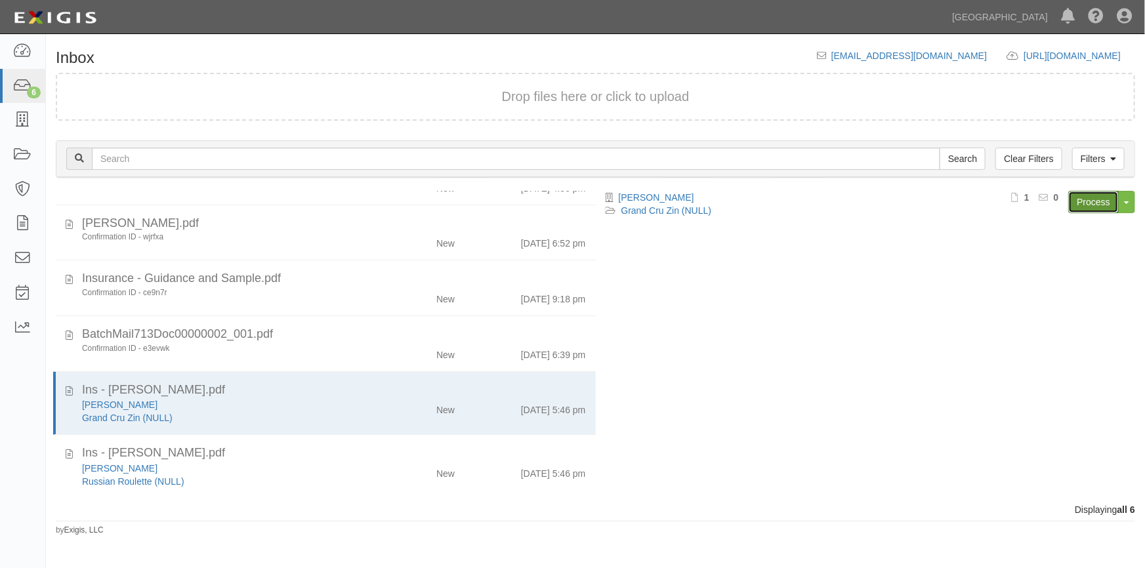
click at [1081, 199] on link "Process" at bounding box center [1093, 202] width 51 height 22
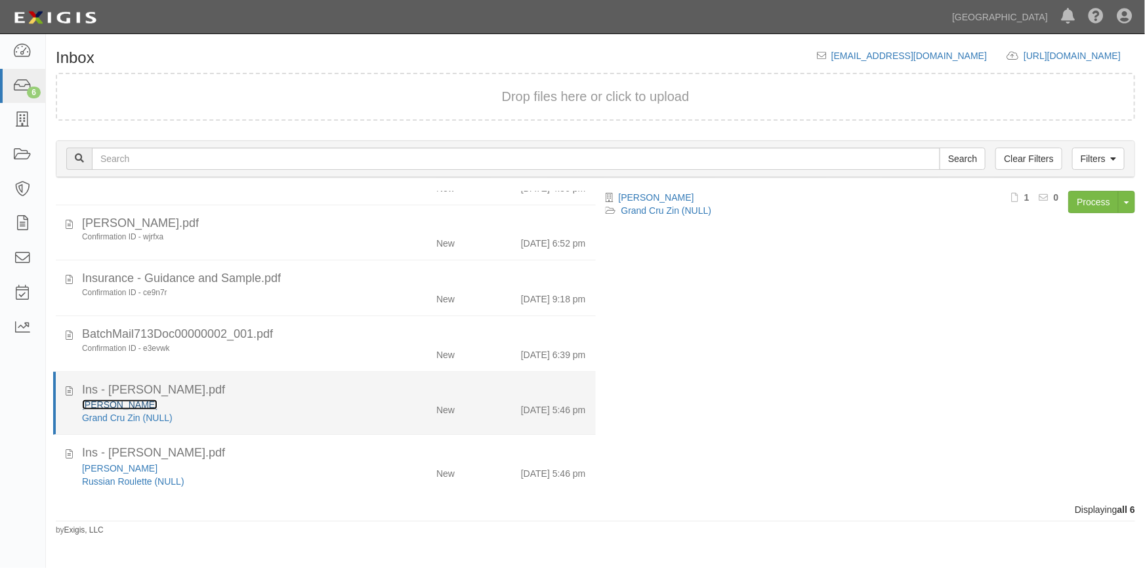
click at [125, 404] on link "[PERSON_NAME]" at bounding box center [119, 405] width 75 height 10
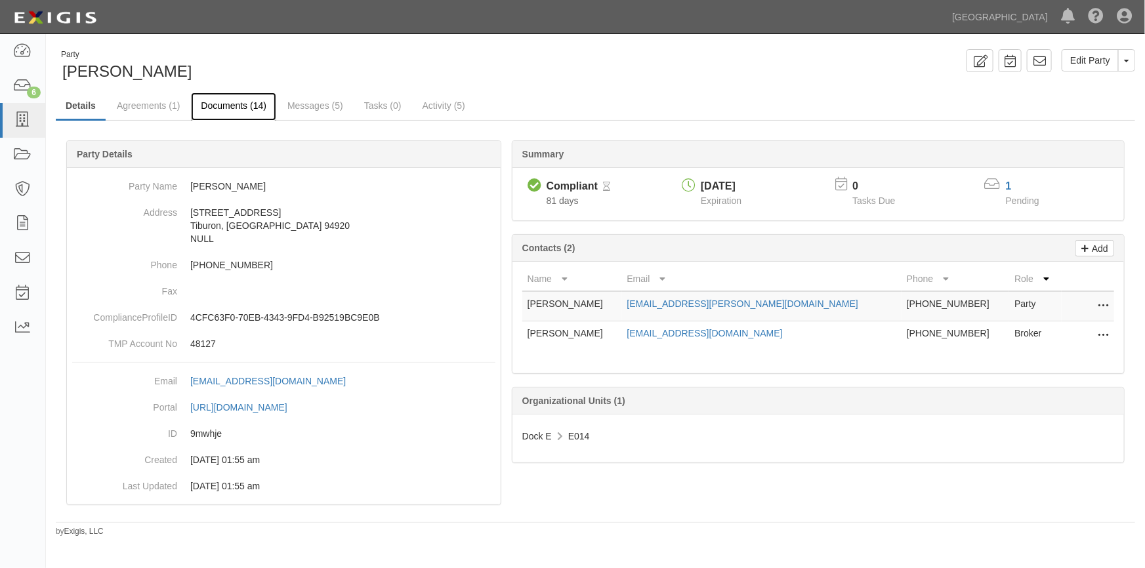
click at [223, 102] on link "Documents (14)" at bounding box center [233, 107] width 85 height 28
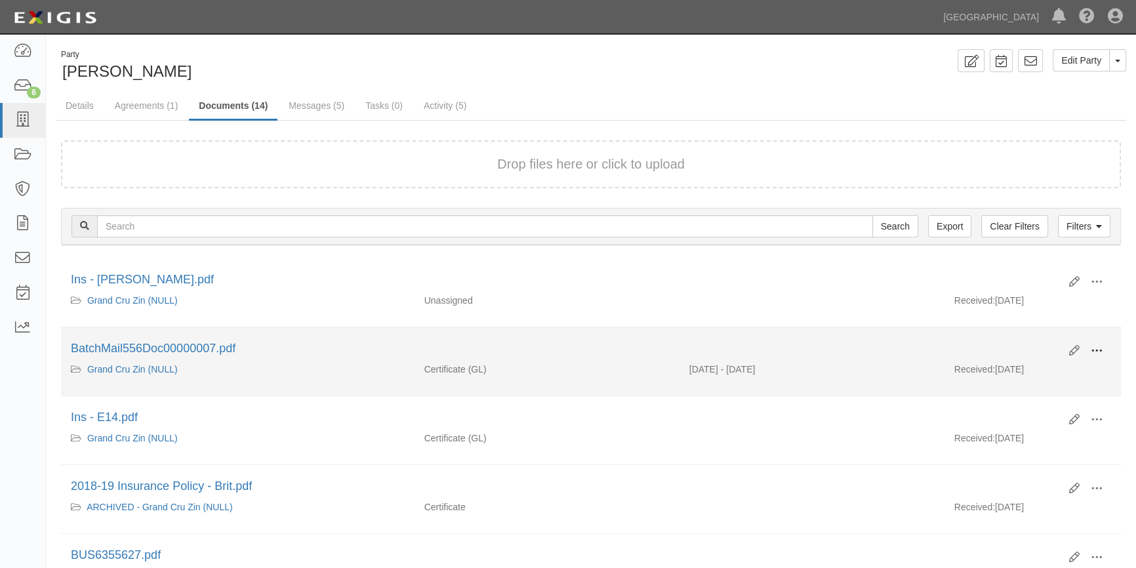
click at [1092, 348] on span at bounding box center [1097, 351] width 12 height 12
click at [1014, 367] on link "View" at bounding box center [1034, 370] width 104 height 24
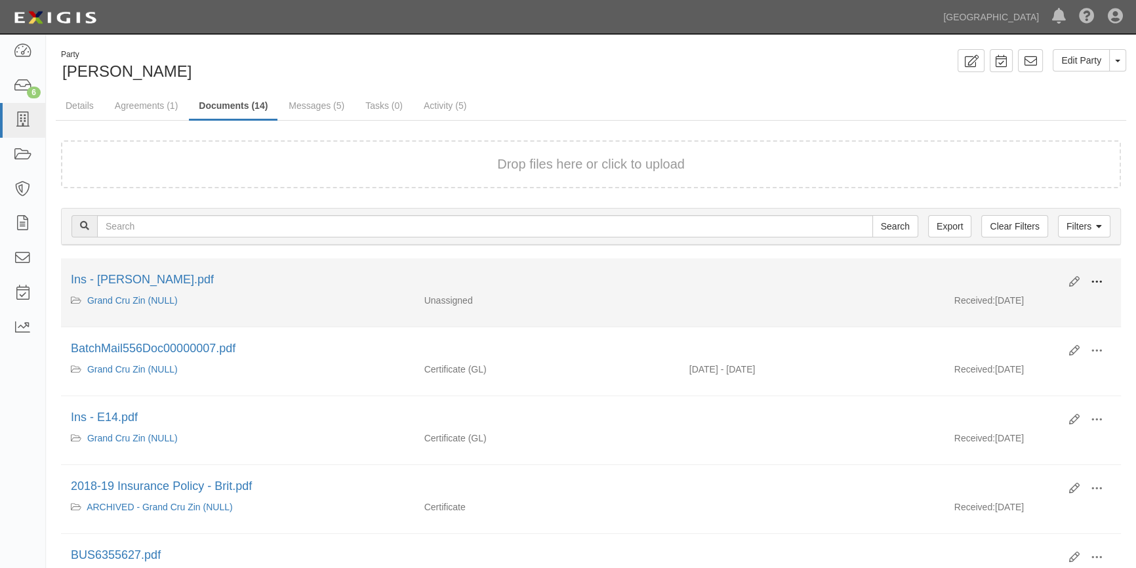
click at [1098, 278] on span at bounding box center [1097, 282] width 12 height 12
click at [1005, 305] on link "View" at bounding box center [1034, 301] width 104 height 24
click at [1075, 280] on icon at bounding box center [1074, 282] width 10 height 10
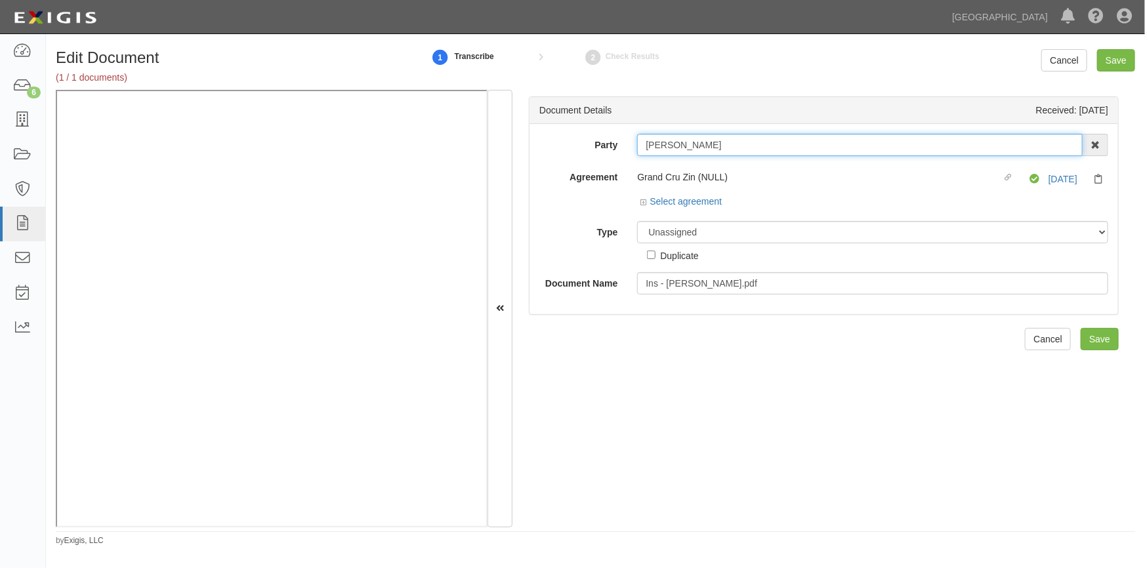
drag, startPoint x: 726, startPoint y: 144, endPoint x: 634, endPoint y: 141, distance: 92.5
click at [629, 141] on div "Edwin R. Sterbenc AAA Hull Diving, Alon Altman Aaron Busalacchi Aaron Graham Aa…" at bounding box center [872, 145] width 491 height 22
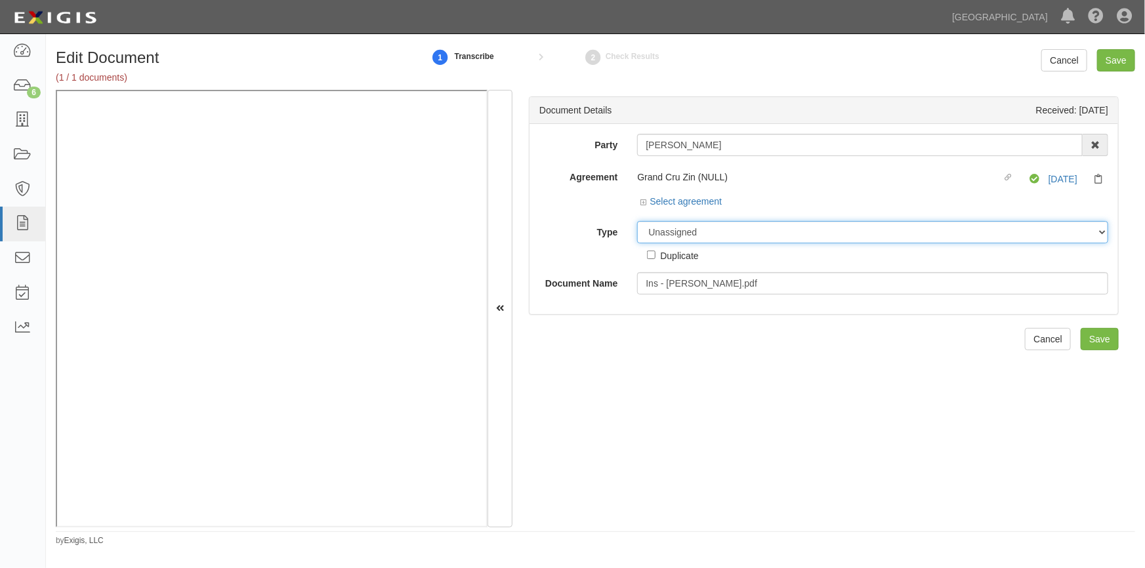
click at [681, 227] on select "Unassigned Binder Cancellation Notice Certificate Contract Endorsement Insuranc…" at bounding box center [872, 232] width 471 height 22
select select "OtherDetail"
click at [637, 221] on select "Unassigned Binder Cancellation Notice Certificate Contract Endorsement Insuranc…" at bounding box center [872, 232] width 471 height 22
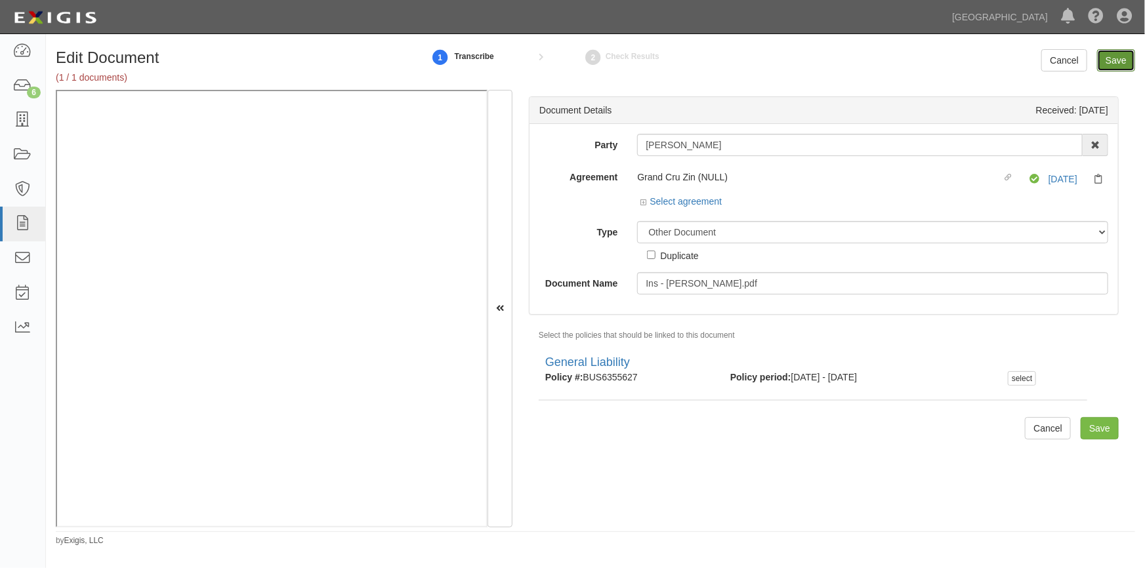
click at [1110, 60] on input "Save" at bounding box center [1116, 60] width 38 height 22
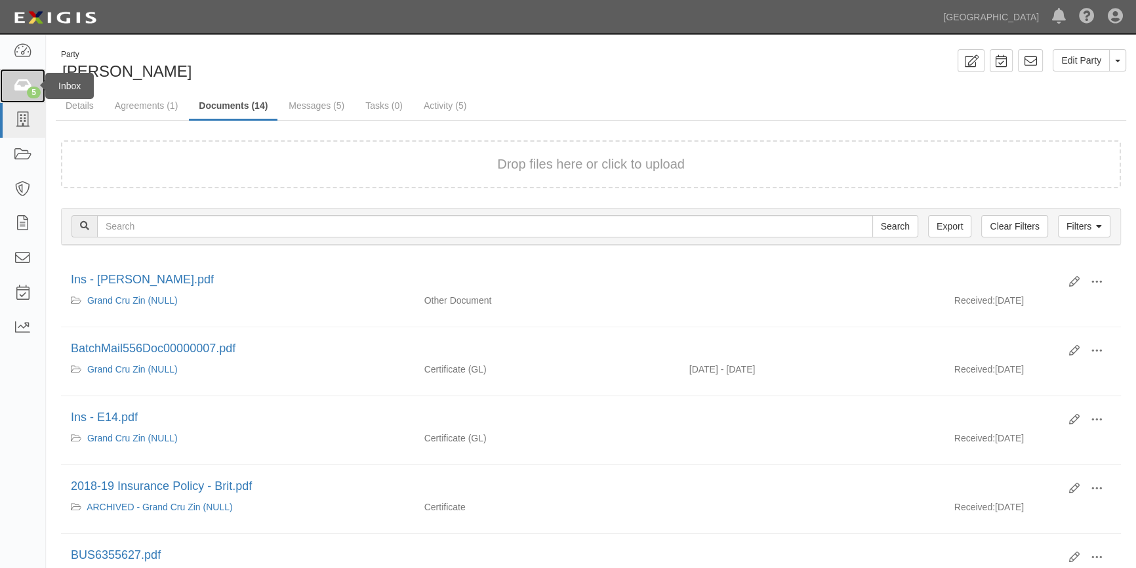
click at [26, 82] on icon at bounding box center [22, 86] width 18 height 15
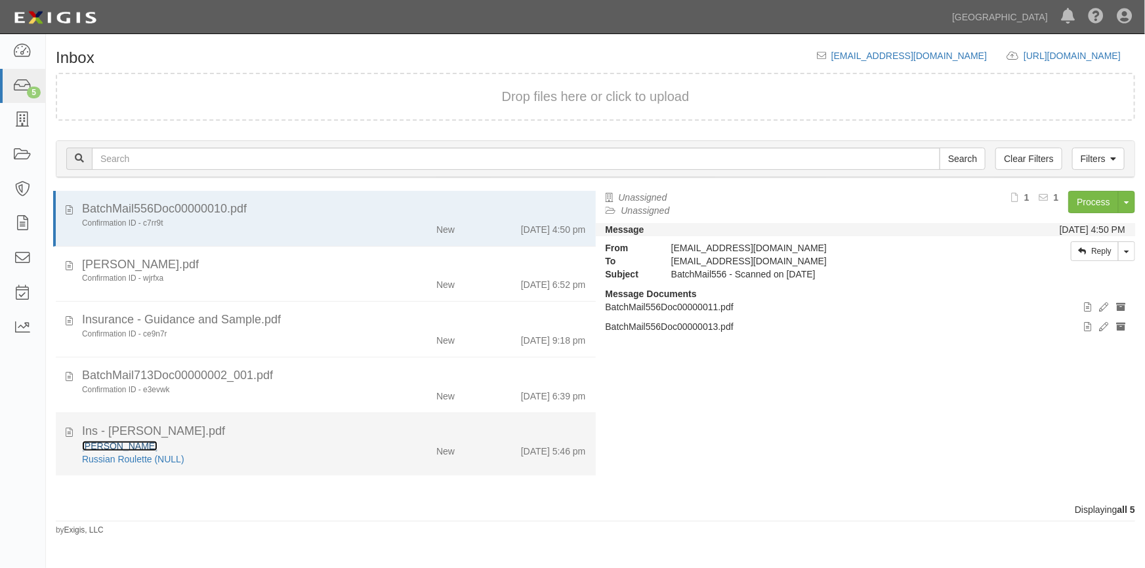
click at [125, 446] on link "[PERSON_NAME]" at bounding box center [119, 446] width 75 height 10
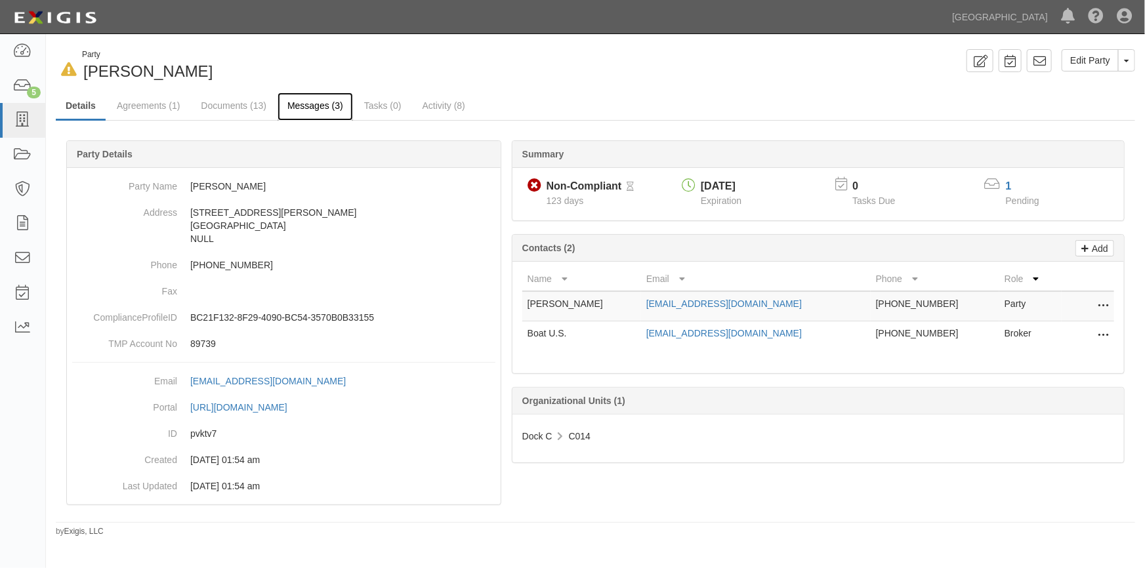
click at [298, 106] on link "Messages (3)" at bounding box center [315, 107] width 75 height 28
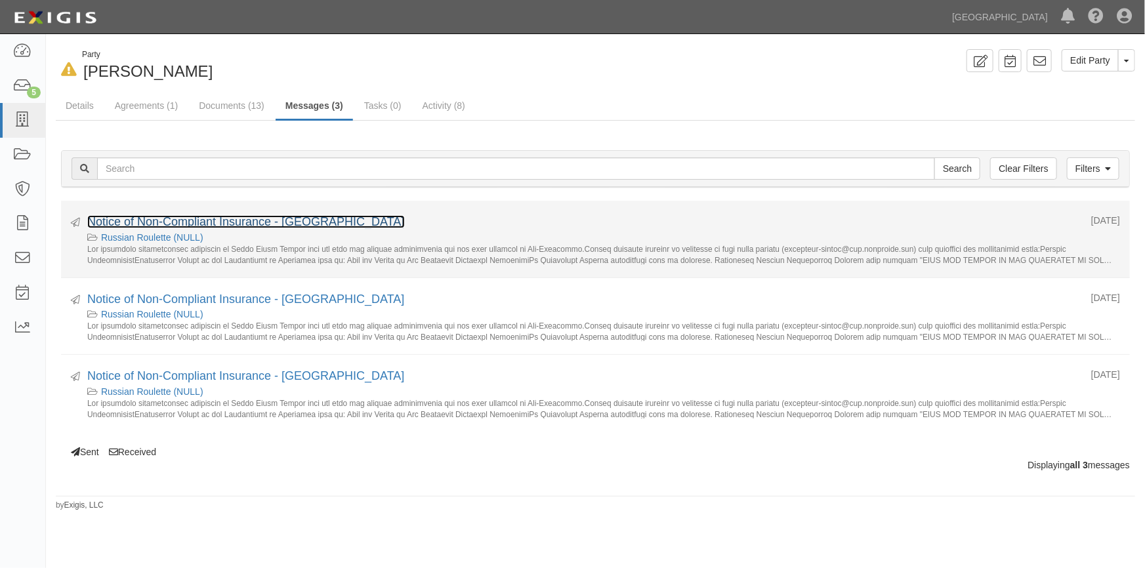
click at [245, 220] on link "Notice of Non-Compliant Insurance - South Beach Harbor" at bounding box center [246, 221] width 318 height 13
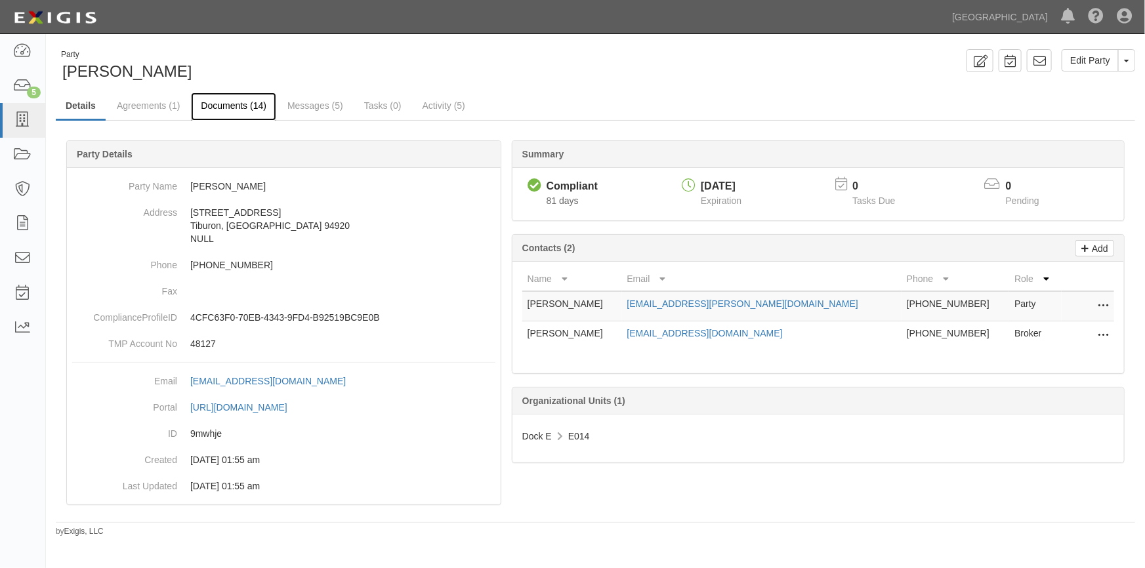
click at [245, 104] on link "Documents (14)" at bounding box center [233, 107] width 85 height 28
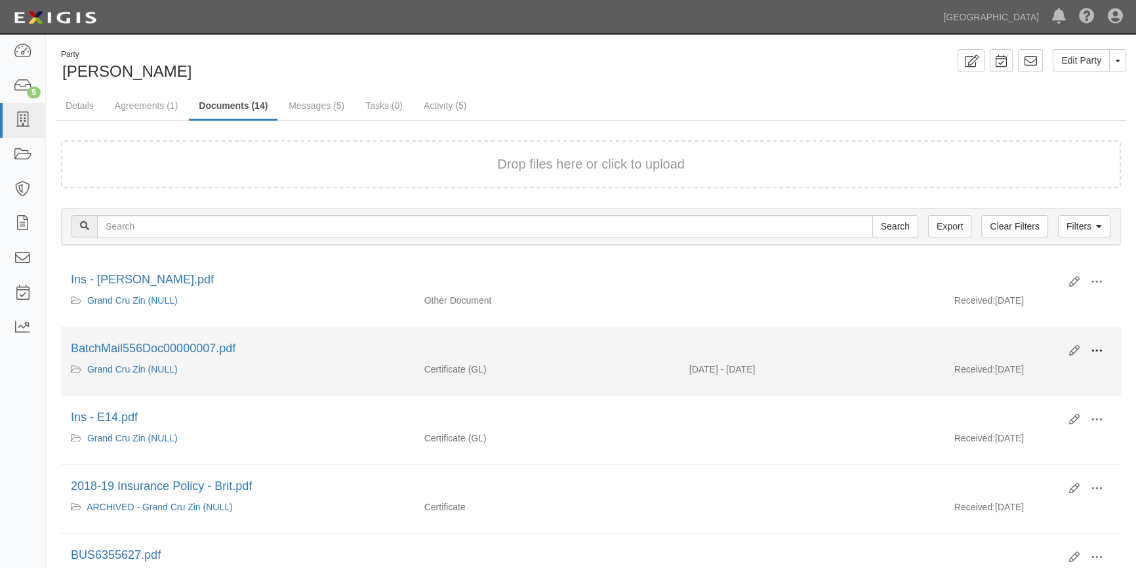
click at [1091, 346] on span at bounding box center [1097, 351] width 12 height 12
click at [1024, 365] on link "View" at bounding box center [1034, 370] width 104 height 24
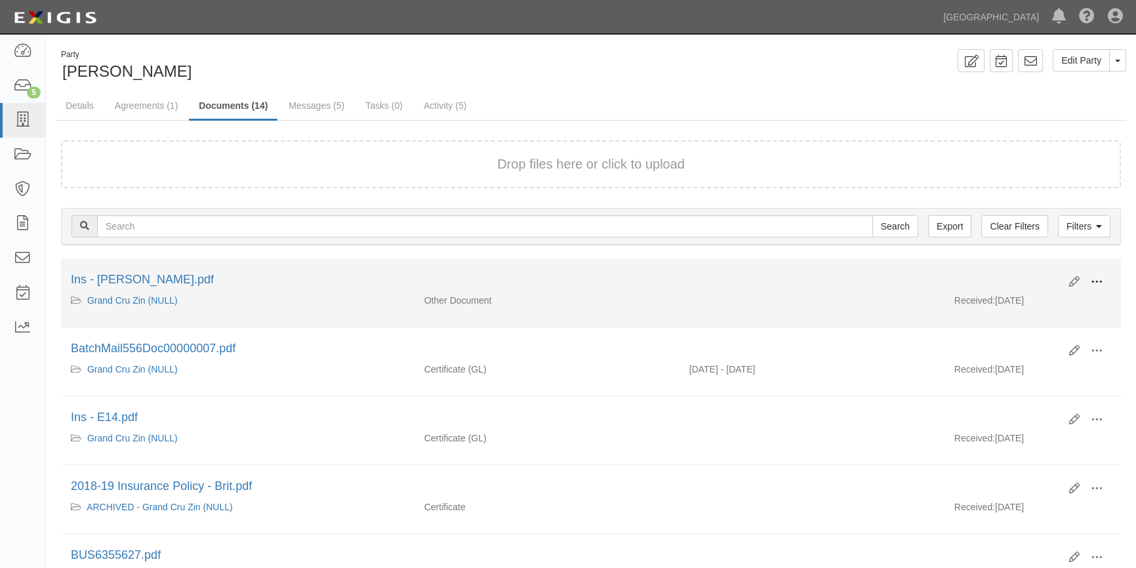
click at [1092, 274] on button at bounding box center [1097, 283] width 29 height 22
click at [1009, 295] on link "View" at bounding box center [1034, 301] width 104 height 24
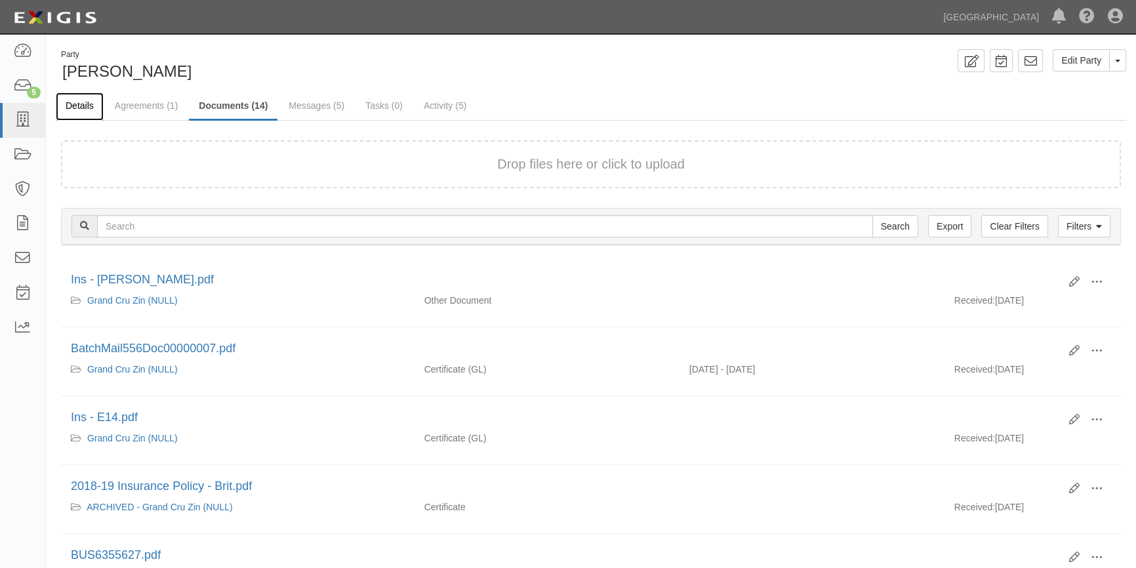
click at [85, 102] on link "Details" at bounding box center [80, 107] width 48 height 28
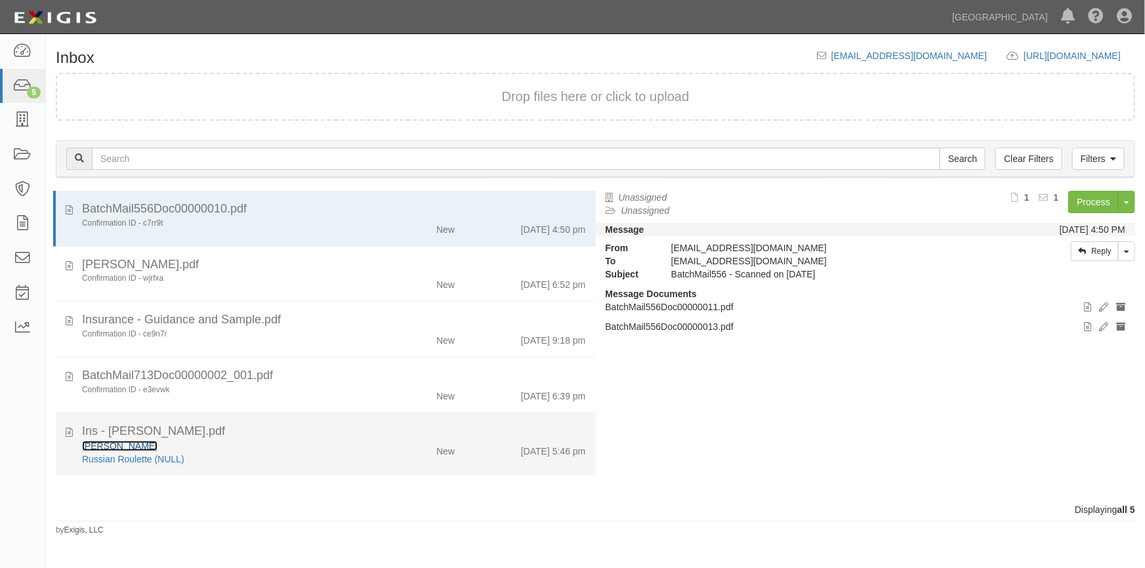
click at [143, 444] on link "[PERSON_NAME]" at bounding box center [119, 446] width 75 height 10
click at [228, 459] on div "Russian Roulette (NULL)" at bounding box center [224, 459] width 285 height 13
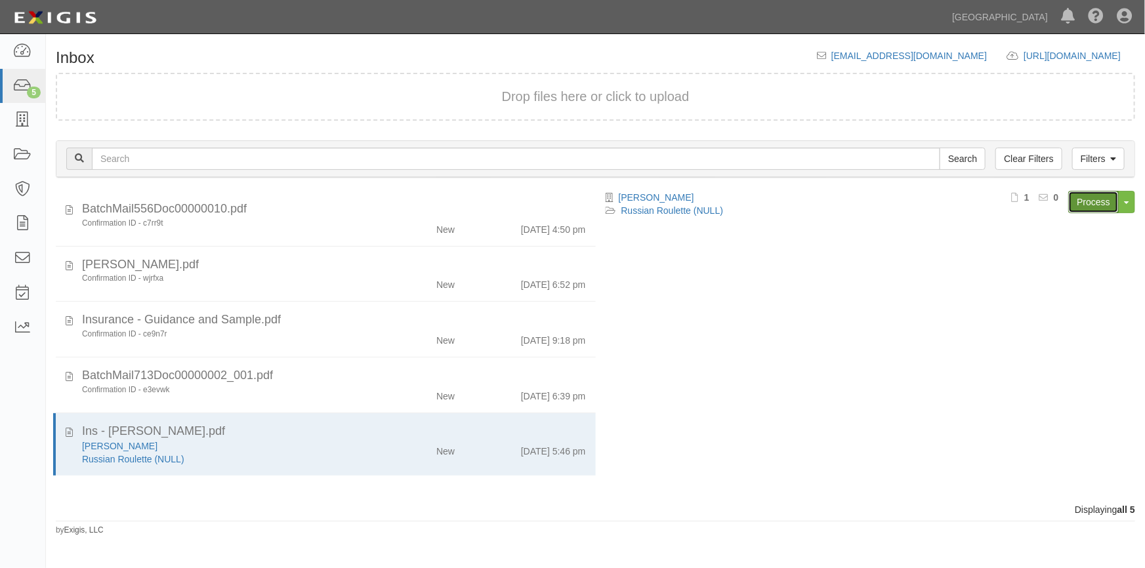
click at [1079, 207] on link "Process" at bounding box center [1093, 202] width 51 height 22
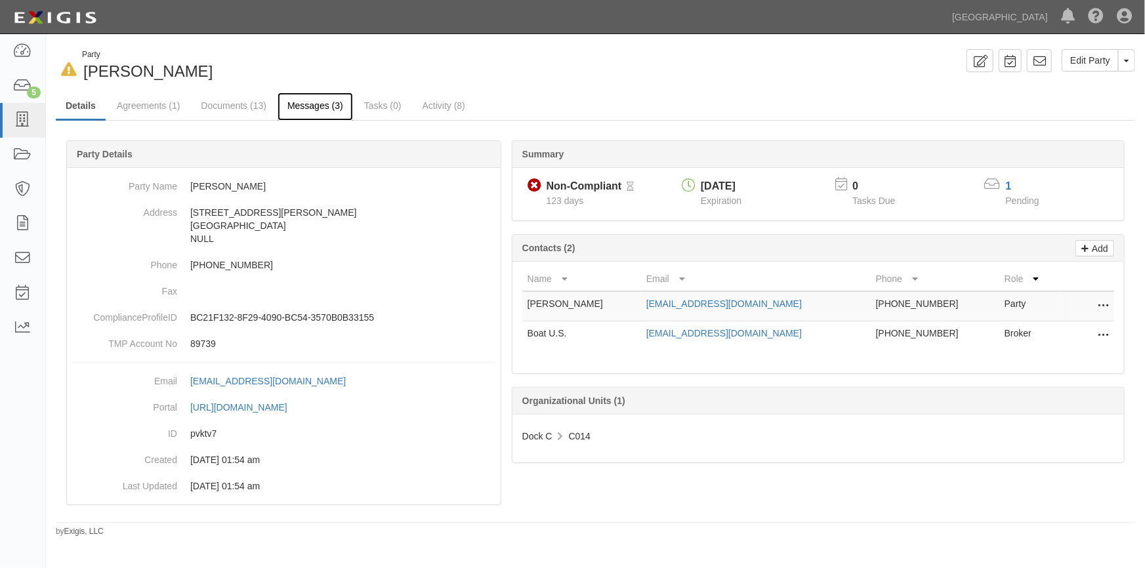
click at [305, 106] on link "Messages (3)" at bounding box center [315, 107] width 75 height 28
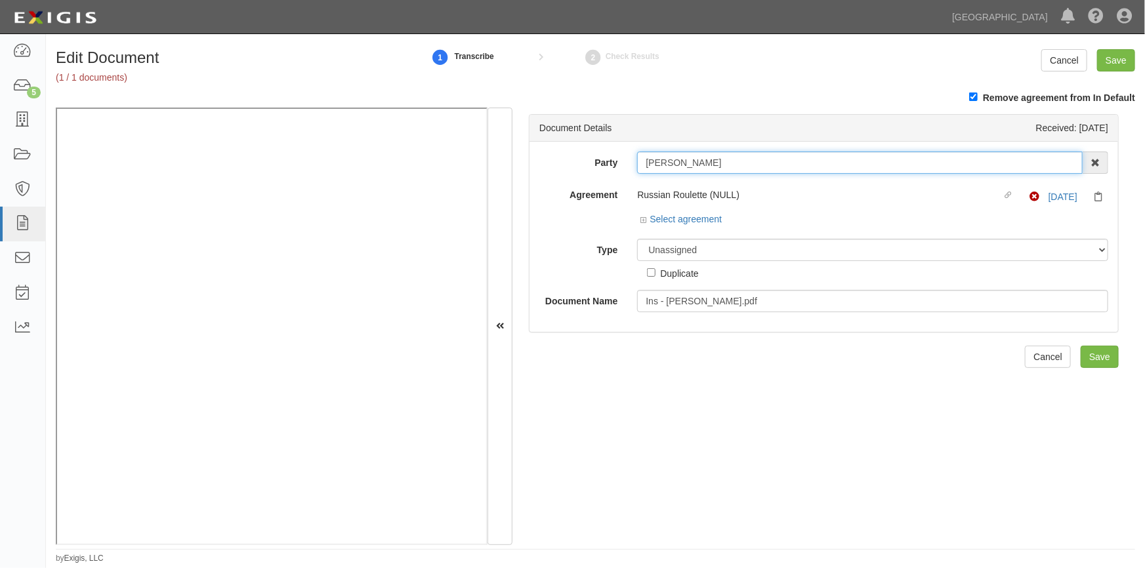
drag, startPoint x: 710, startPoint y: 165, endPoint x: 632, endPoint y: 165, distance: 78.1
click at [632, 165] on div "[PERSON_NAME] AAA Hull Diving, [PERSON_NAME] [PERSON_NAME] [PERSON_NAME] [PERSO…" at bounding box center [872, 163] width 491 height 22
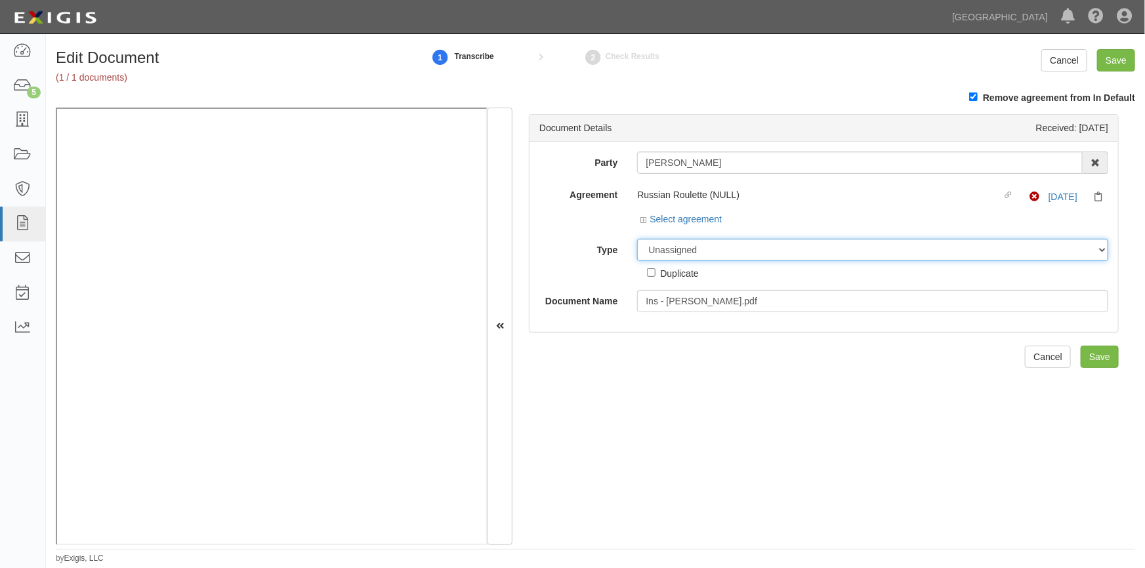
click at [689, 253] on select "Unassigned Binder Cancellation Notice Certificate Contract Endorsement Insuranc…" at bounding box center [872, 250] width 471 height 22
select select "CertificateDetail"
click at [637, 239] on select "Unassigned Binder Cancellation Notice Certificate Contract Endorsement Insuranc…" at bounding box center [872, 250] width 471 height 22
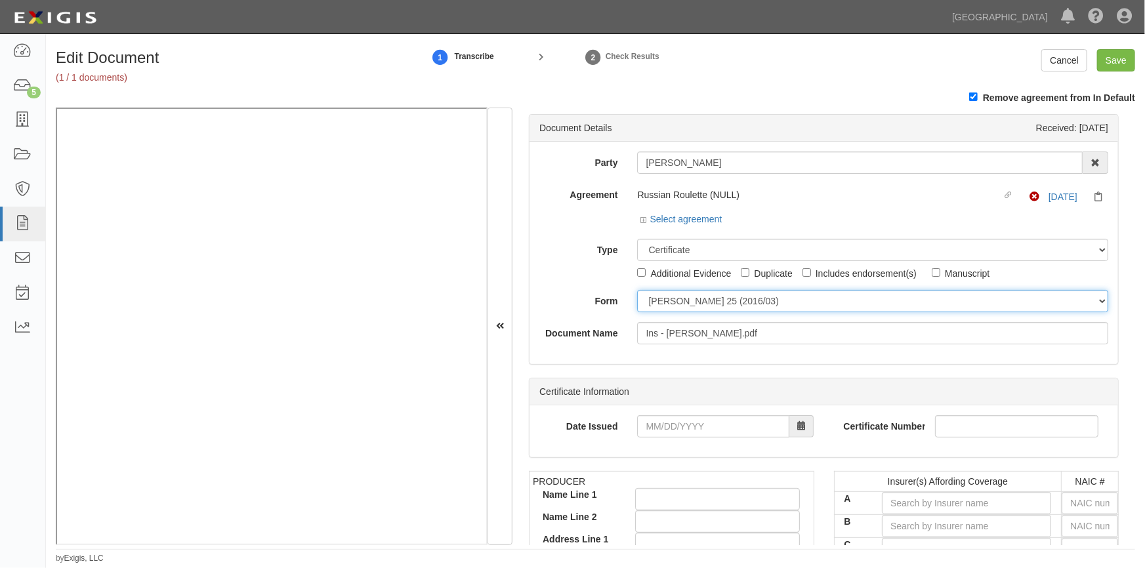
click at [661, 300] on select "ACORD 25 (2016/03) ACORD 101 ACORD 855 NY (2014/05) General" at bounding box center [872, 301] width 471 height 22
select select "GeneralFormDetail"
click at [637, 290] on select "ACORD 25 (2016/03) ACORD 101 ACORD 855 NY (2014/05) General" at bounding box center [872, 301] width 471 height 22
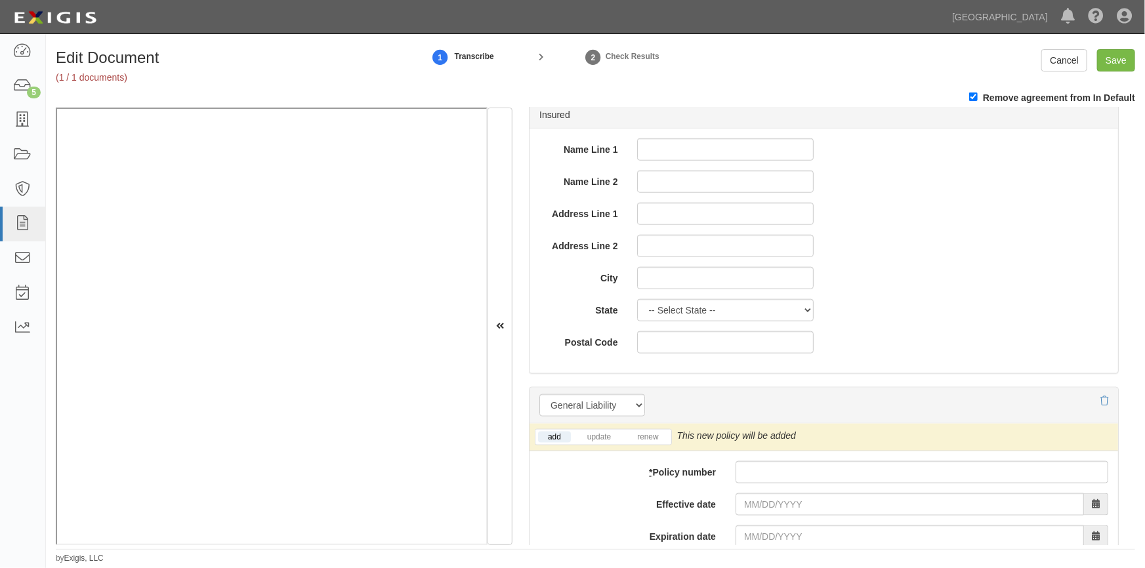
scroll to position [775, 0]
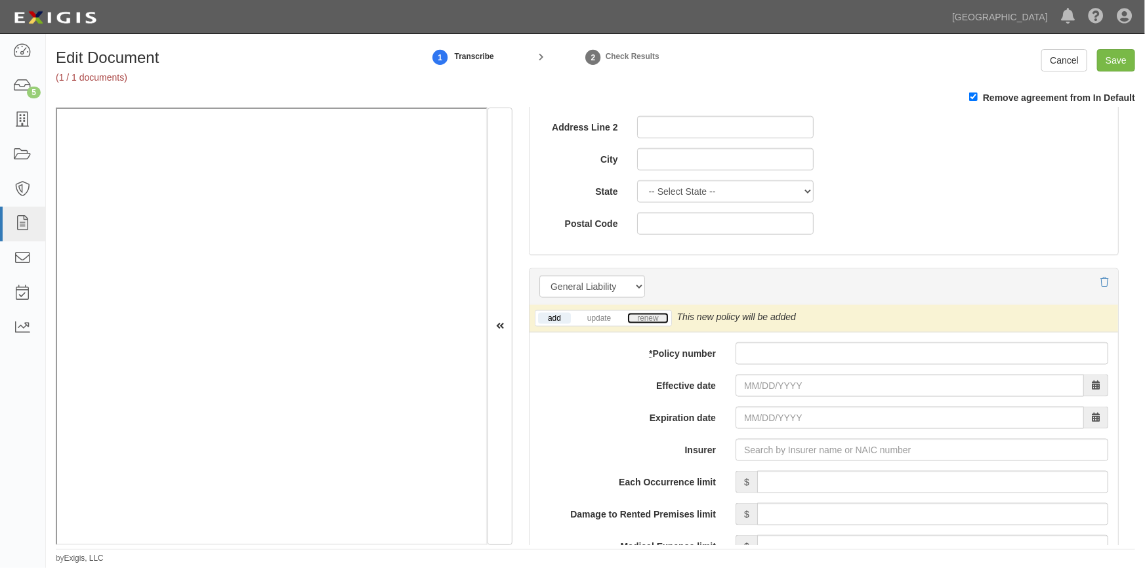
click at [653, 316] on link "renew" at bounding box center [647, 318] width 41 height 11
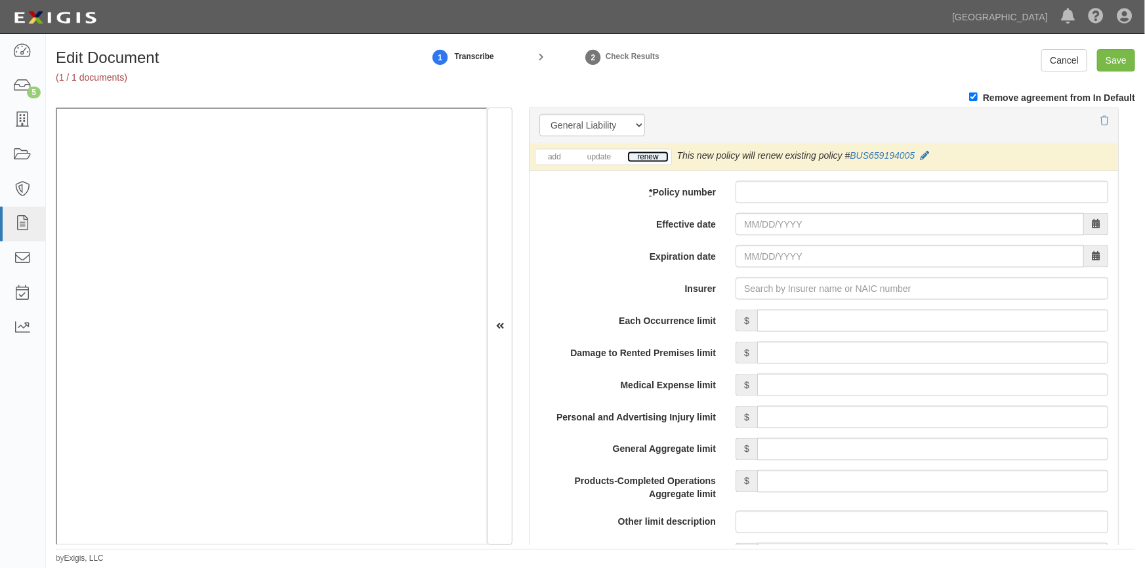
scroll to position [954, 0]
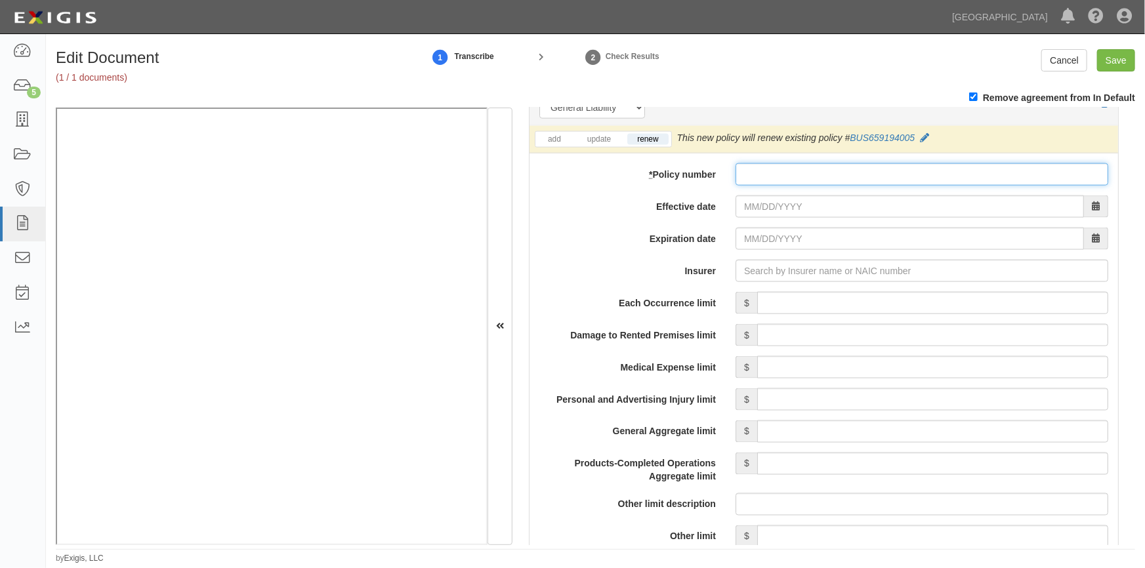
click at [743, 171] on input "* Policy number" at bounding box center [922, 174] width 373 height 22
type input "BUS6591940"
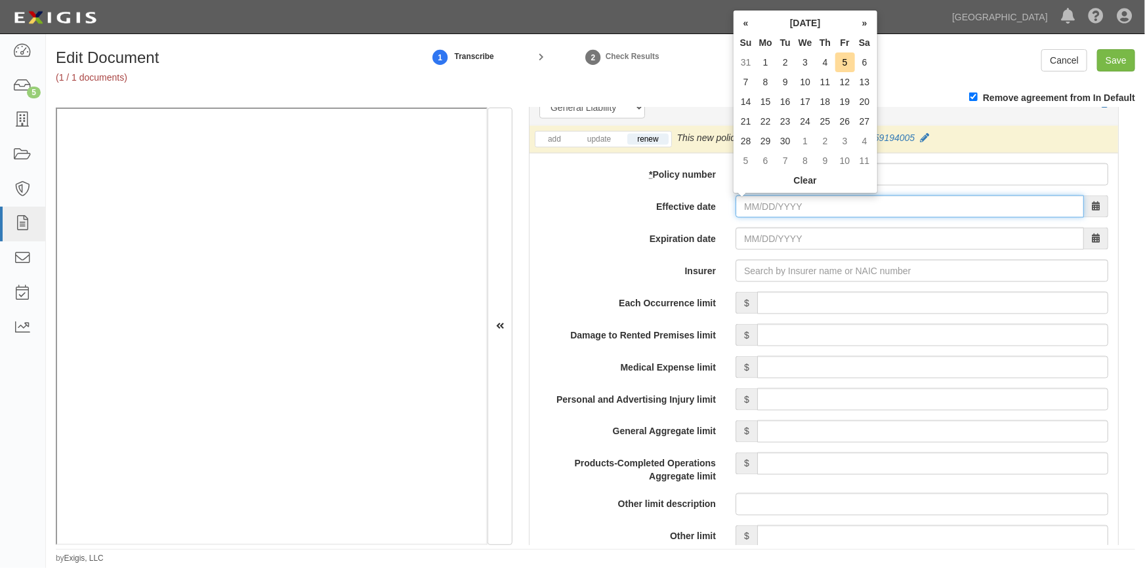
click at [764, 213] on input "Effective date" at bounding box center [910, 207] width 348 height 22
type input "06/12/2025"
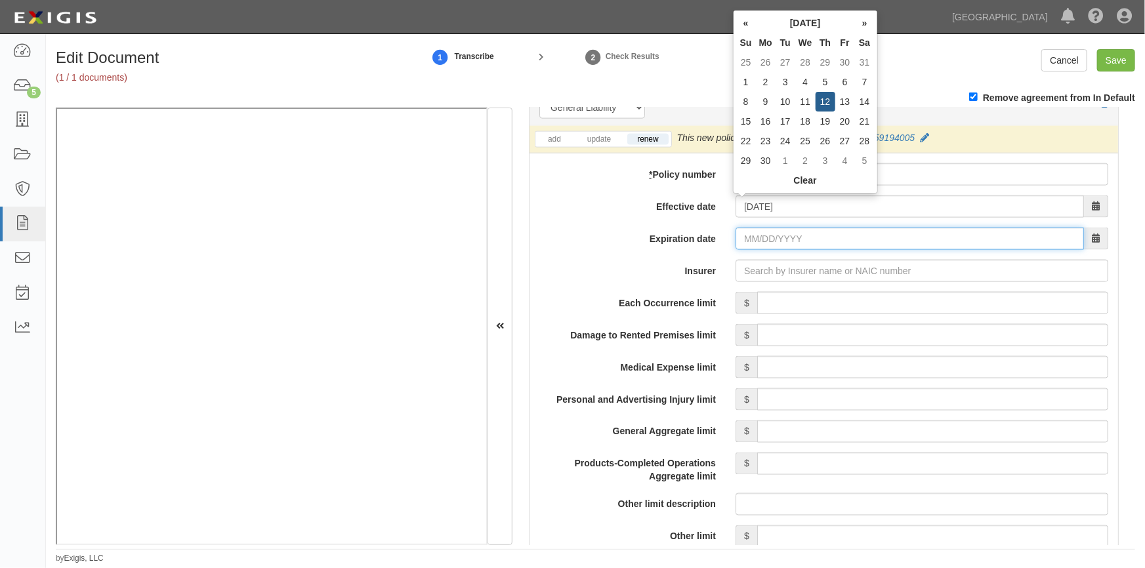
type input "06/12/2026"
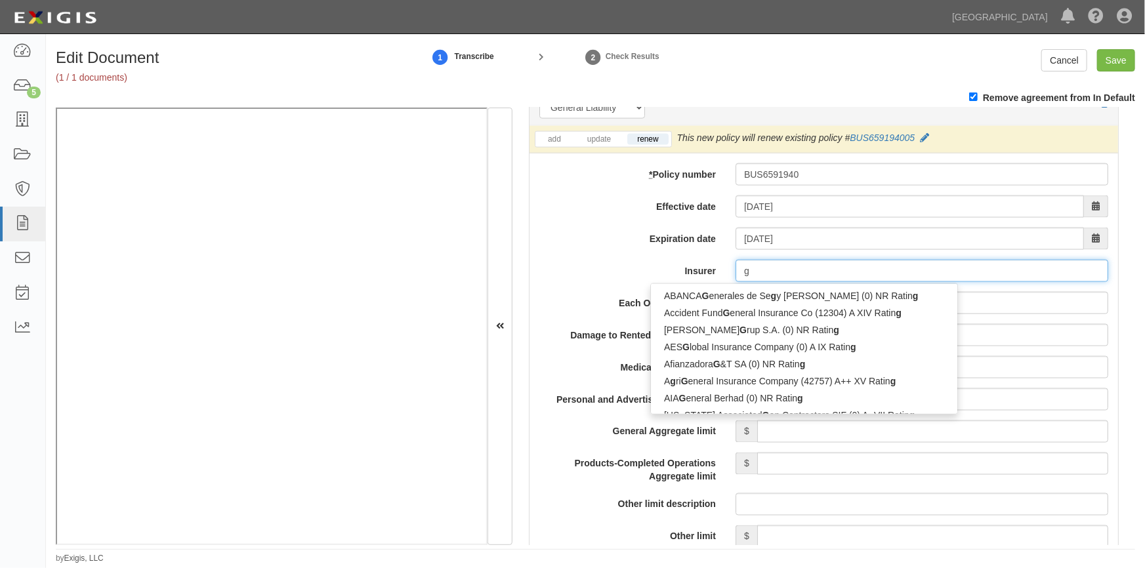
type input "ge"
type input "geiCO Advantage Insurance Company (14138) A++ XV Rating"
type input "gei"
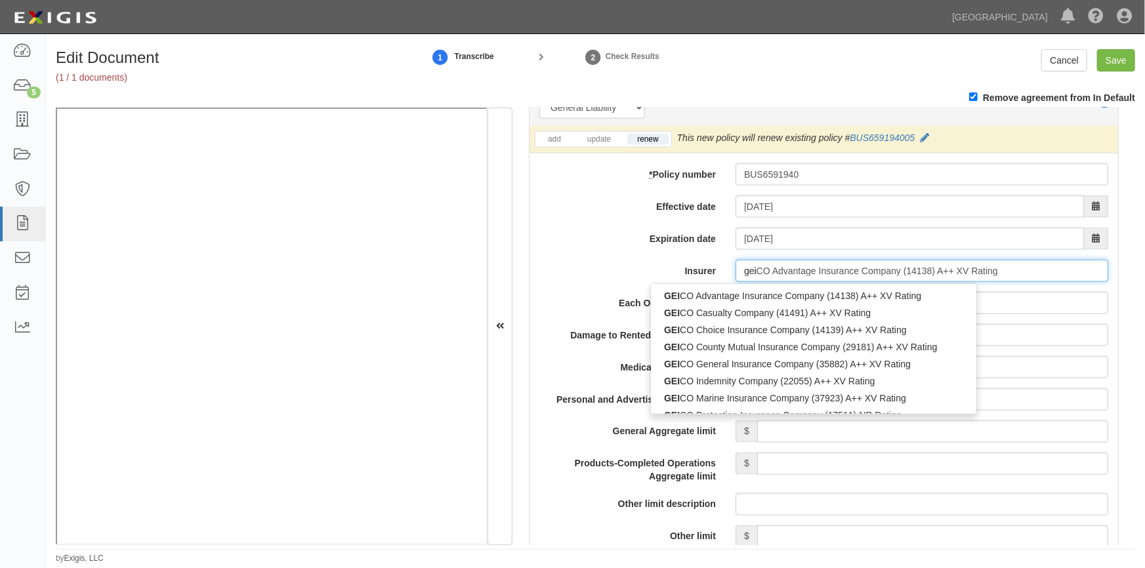
type input "geicO Advantage Insurance Company (14138) A++ XV Rating"
type input "geic"
type input "geico Advantage Insurance Company (14138) A++ XV Rating"
type input "geico"
type input "geico m"
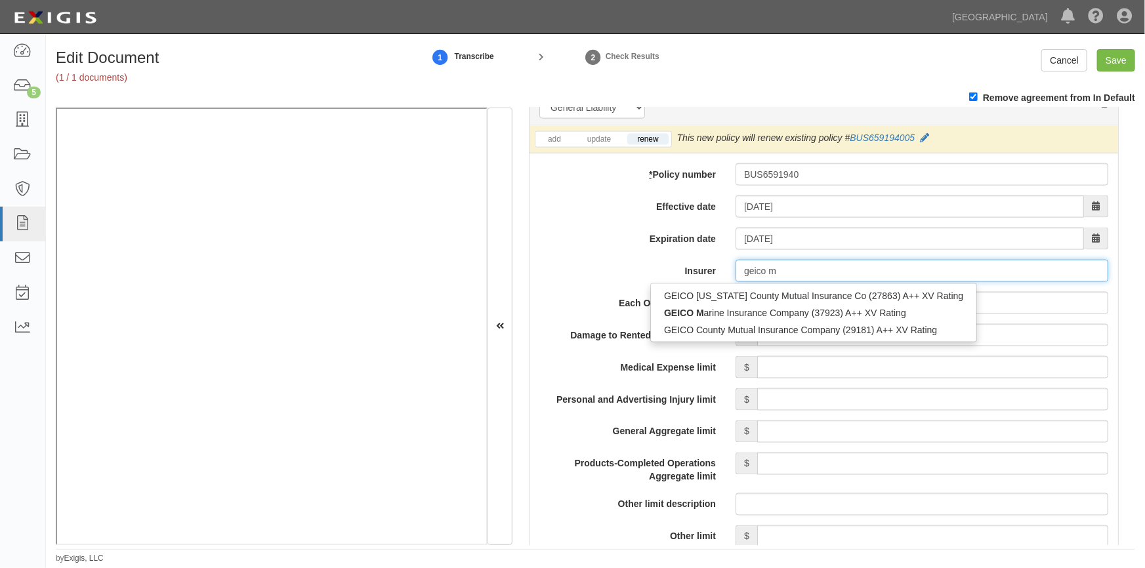
type input "geico marine Insurance Company (37923) A++ XV Rating"
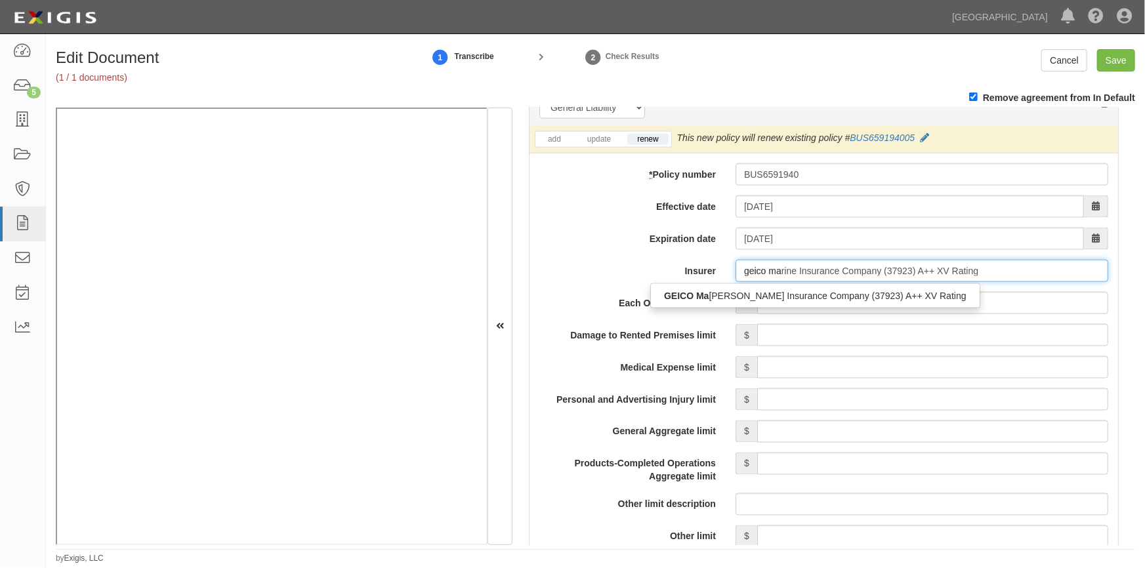
type input "geico mar"
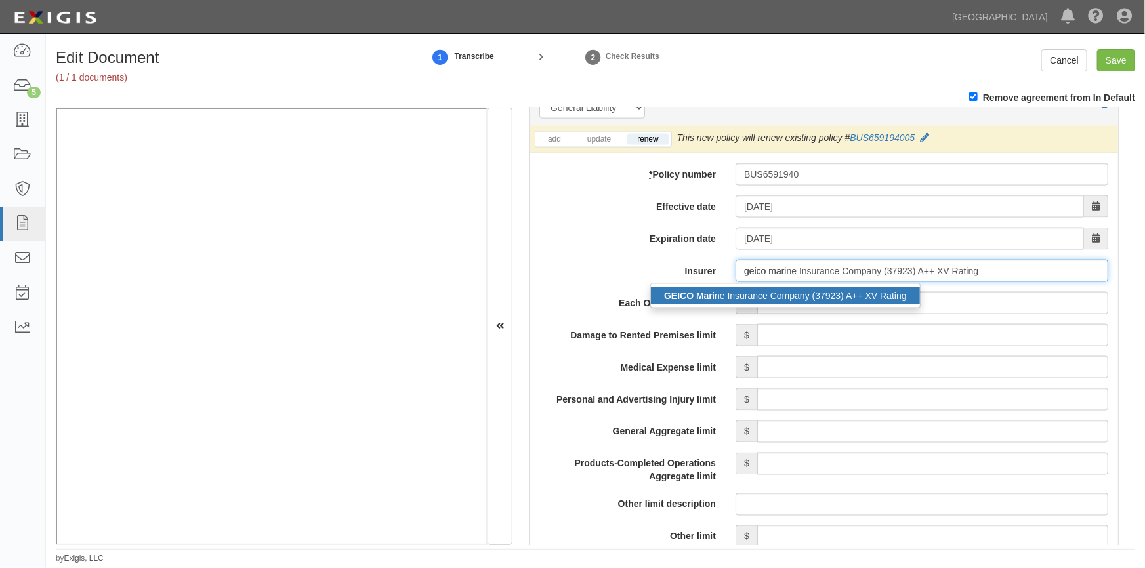
click at [766, 291] on div "GEICO Mar ine Insurance Company (37923) A++ XV Rating" at bounding box center [785, 295] width 269 height 17
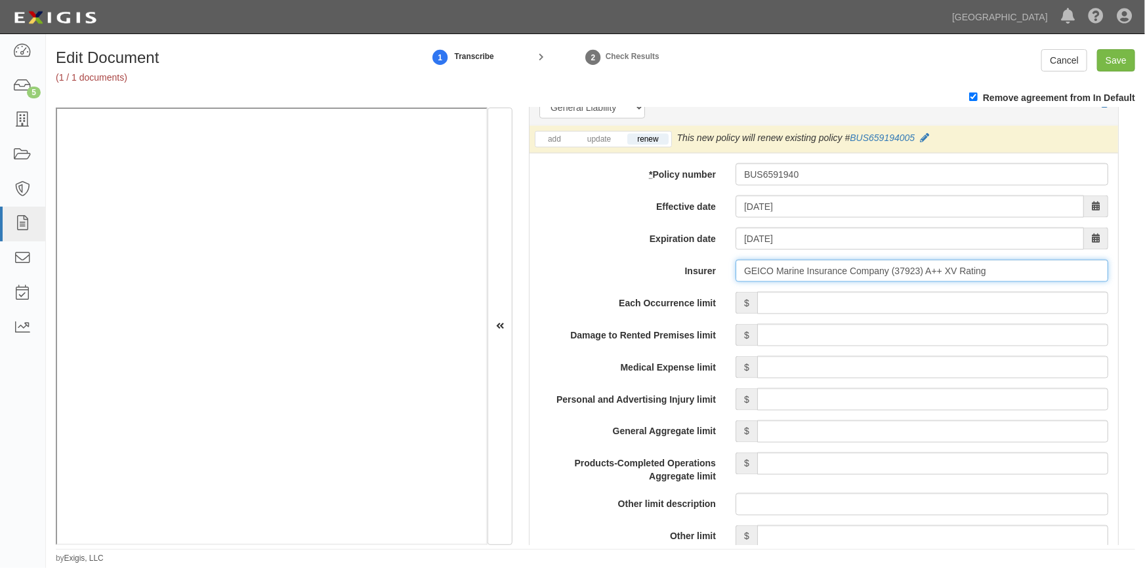
type input "GEICO Marine Insurance Company (37923) A++ XV Rating"
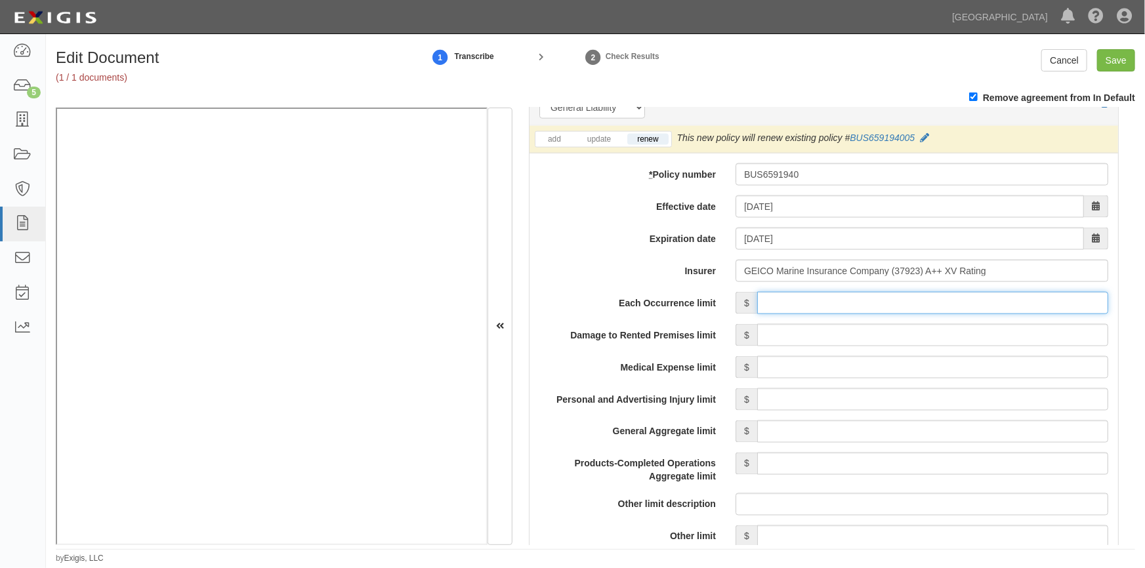
click at [934, 308] on input "Each Occurrence limit" at bounding box center [932, 303] width 351 height 22
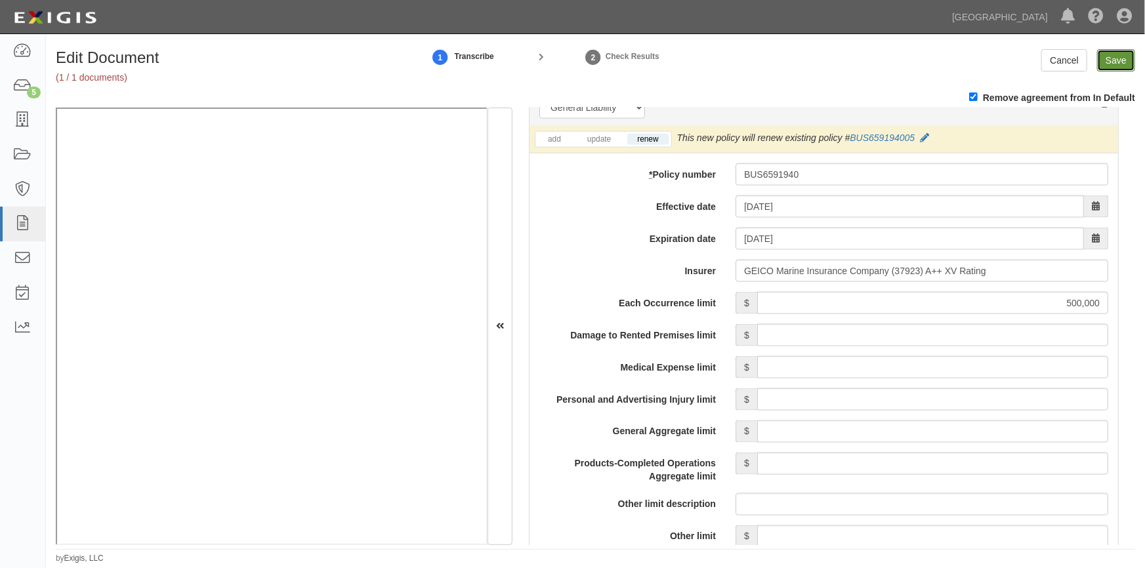
click at [1117, 63] on input "Save" at bounding box center [1116, 60] width 38 height 22
type input "500000"
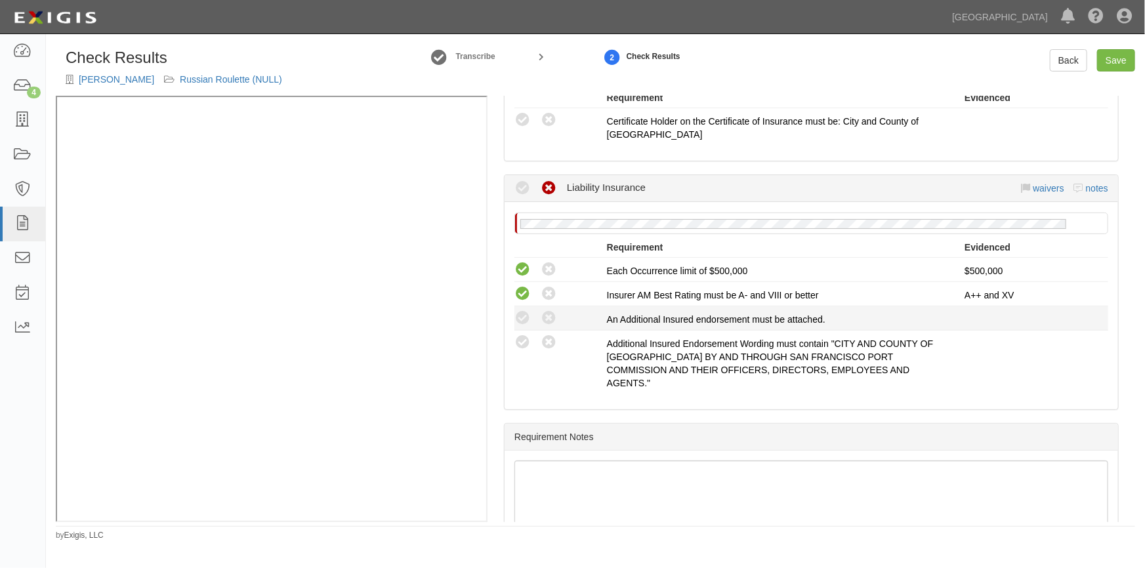
scroll to position [356, 0]
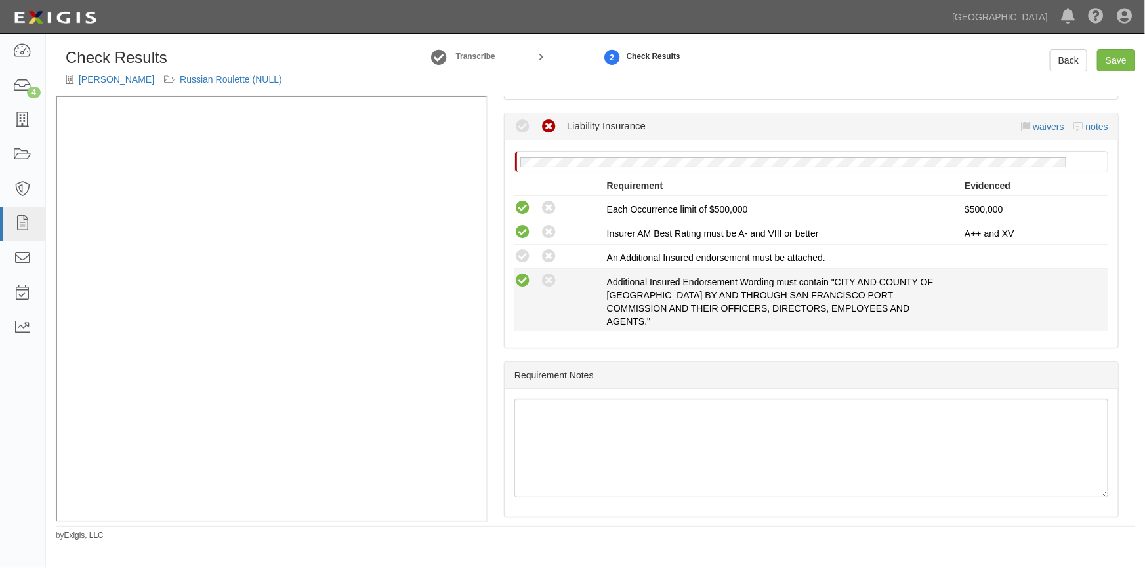
click at [525, 280] on icon at bounding box center [522, 281] width 16 height 16
radio input "true"
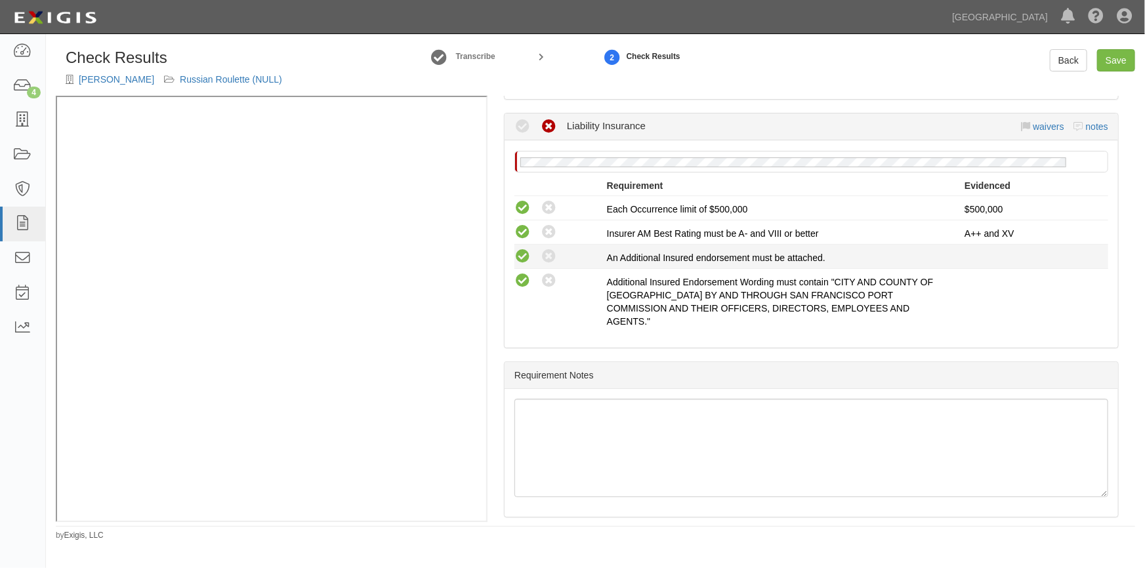
click at [523, 253] on icon at bounding box center [522, 257] width 16 height 16
radio input "true"
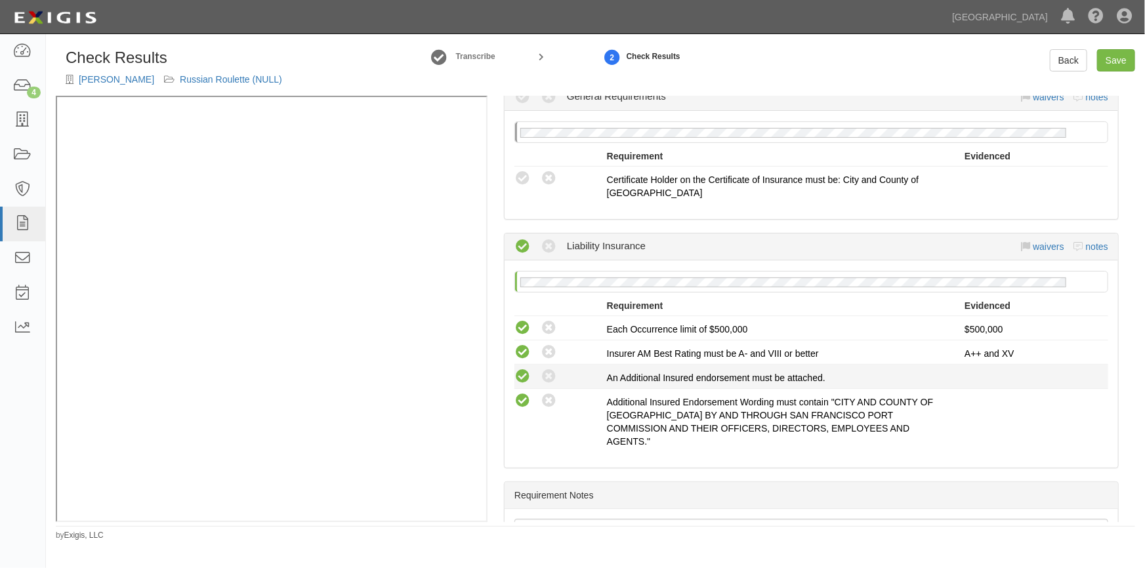
scroll to position [177, 0]
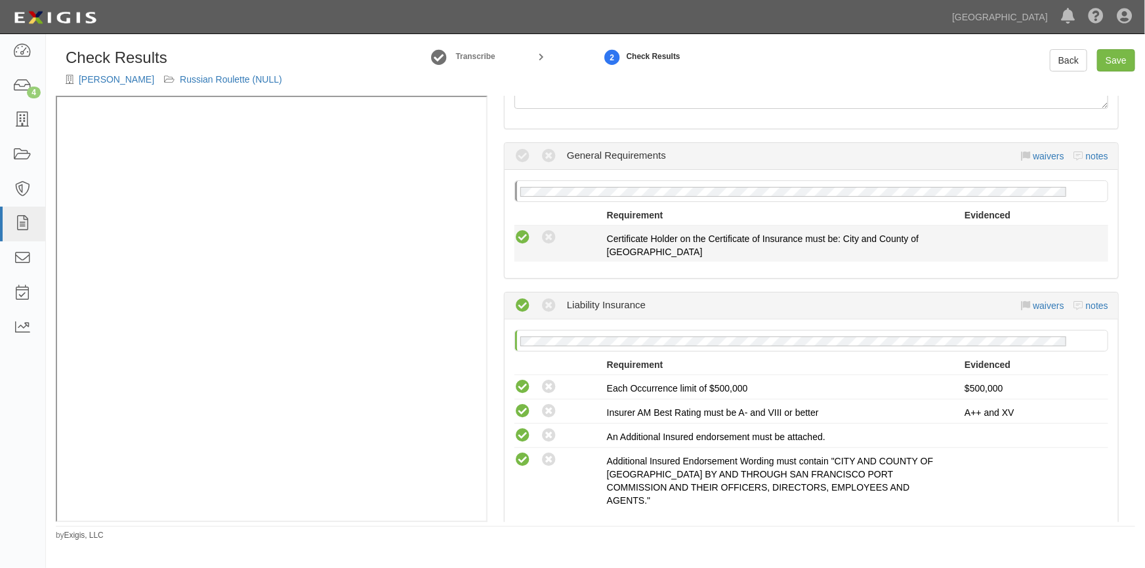
click at [522, 239] on icon at bounding box center [522, 238] width 16 height 16
radio input "true"
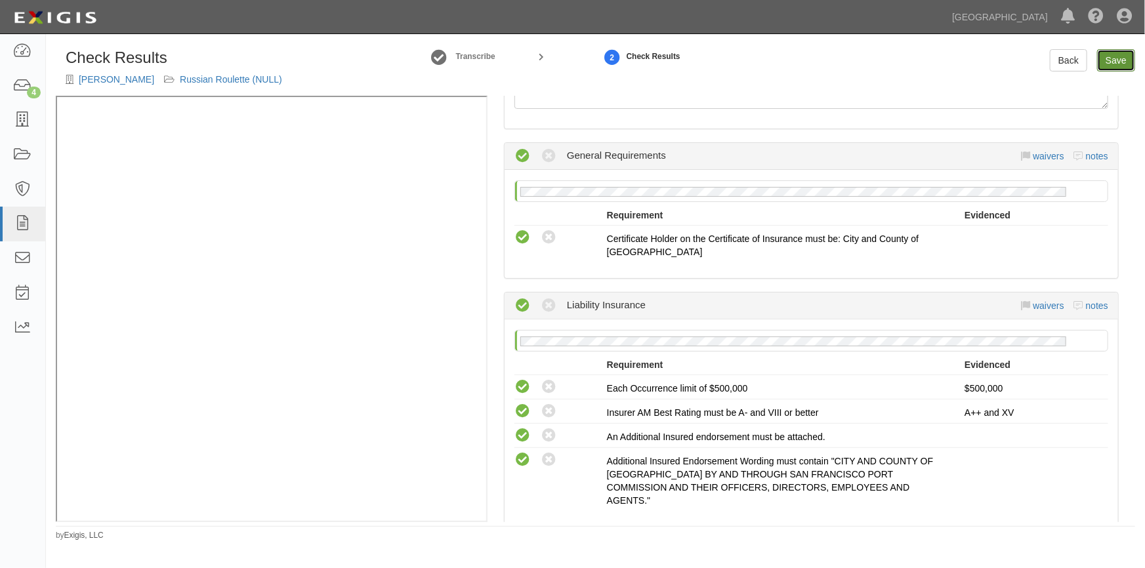
click at [1114, 59] on link "Save" at bounding box center [1116, 60] width 38 height 22
radio input "true"
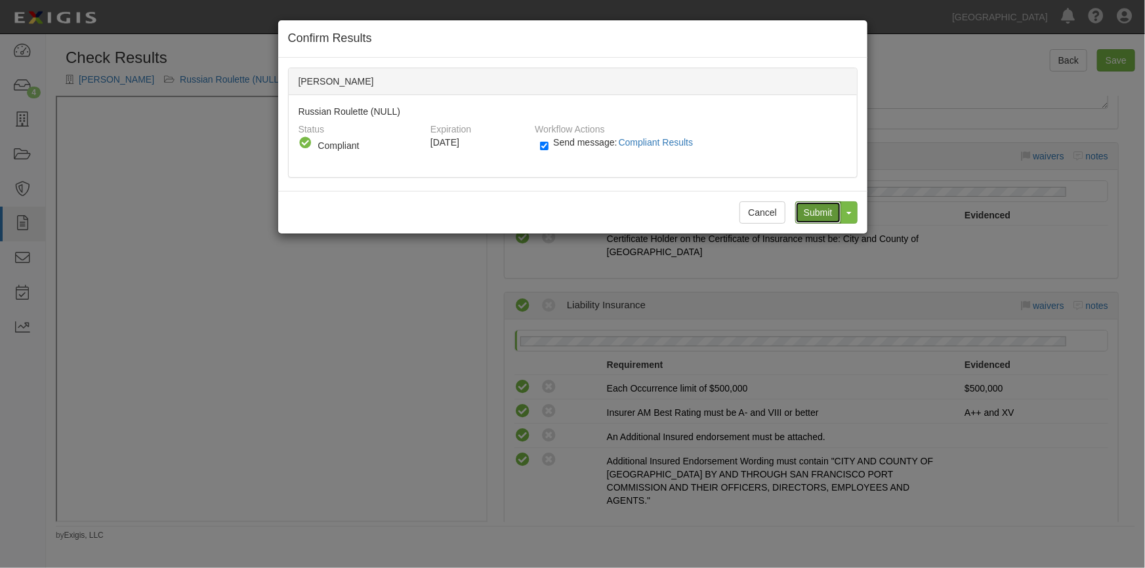
click at [819, 207] on input "Submit" at bounding box center [818, 212] width 46 height 22
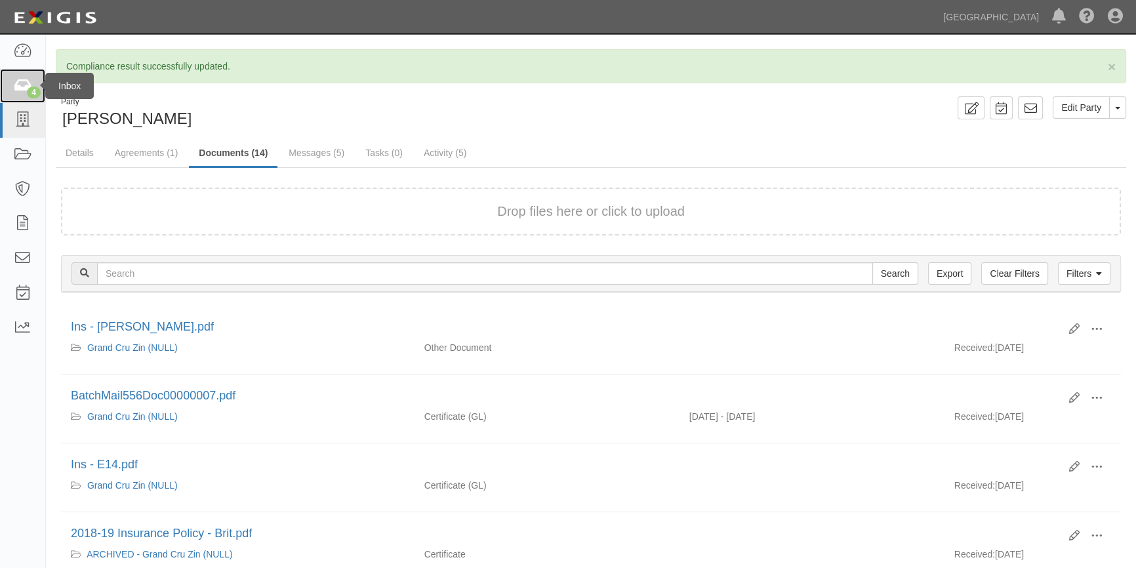
click at [24, 85] on icon at bounding box center [22, 86] width 18 height 15
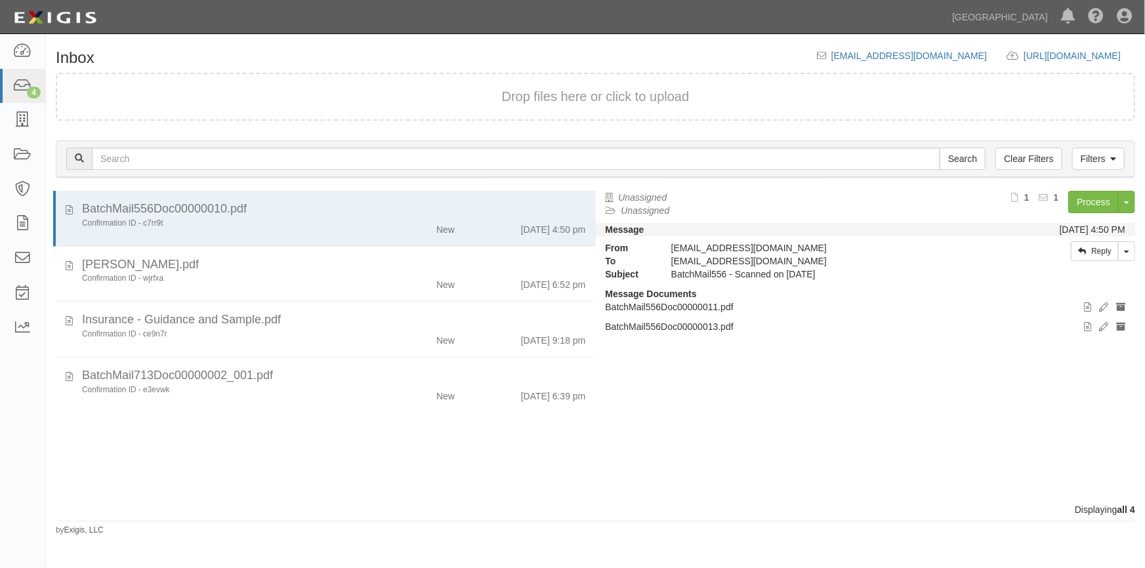
click at [281, 444] on div "BatchMail556Doc00000010.pdf Confirmation ID - c7rr9t New [DATE] 4:50 pm [PERSON…" at bounding box center [321, 347] width 550 height 312
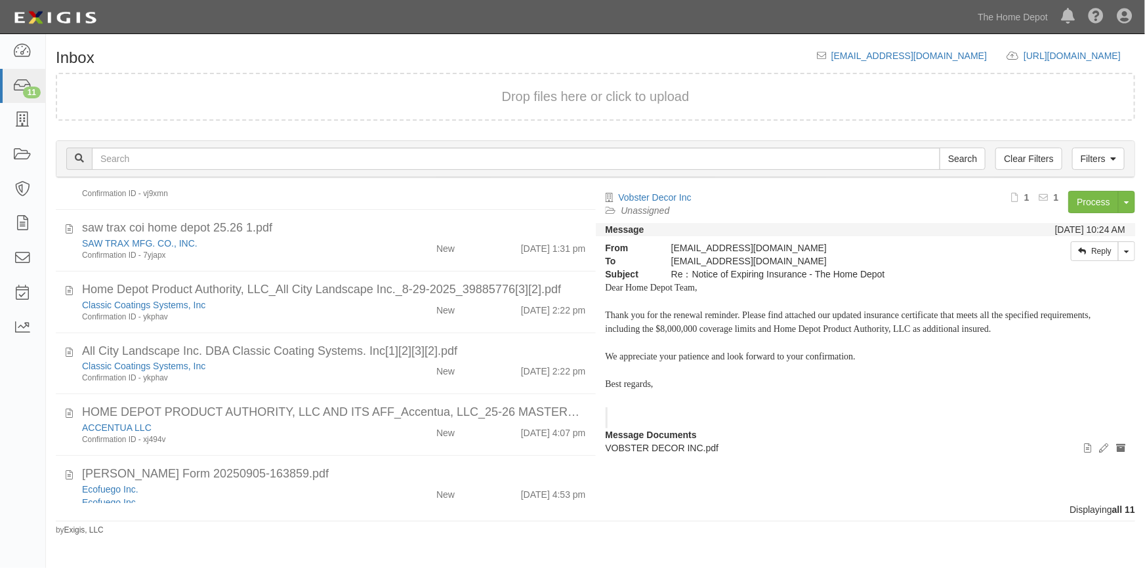
scroll to position [447, 0]
